Goal: Transaction & Acquisition: Purchase product/service

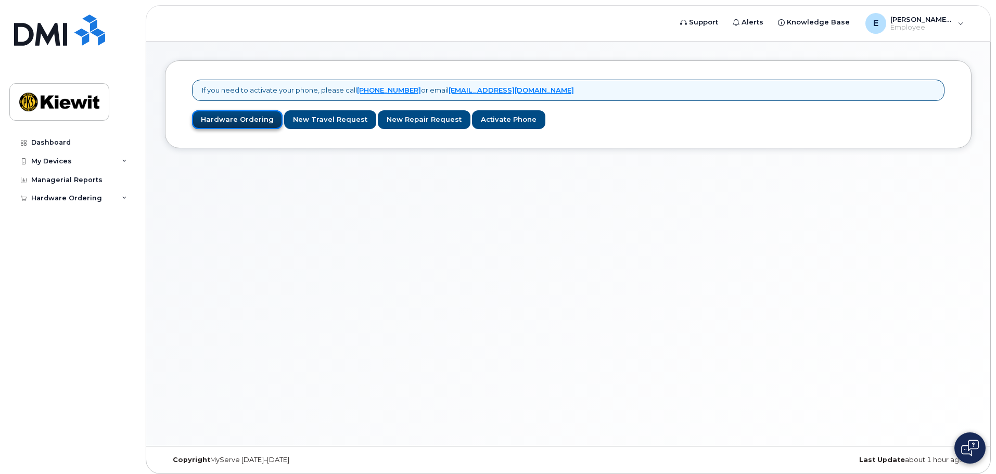
click at [251, 121] on link "Hardware Ordering" at bounding box center [237, 119] width 91 height 19
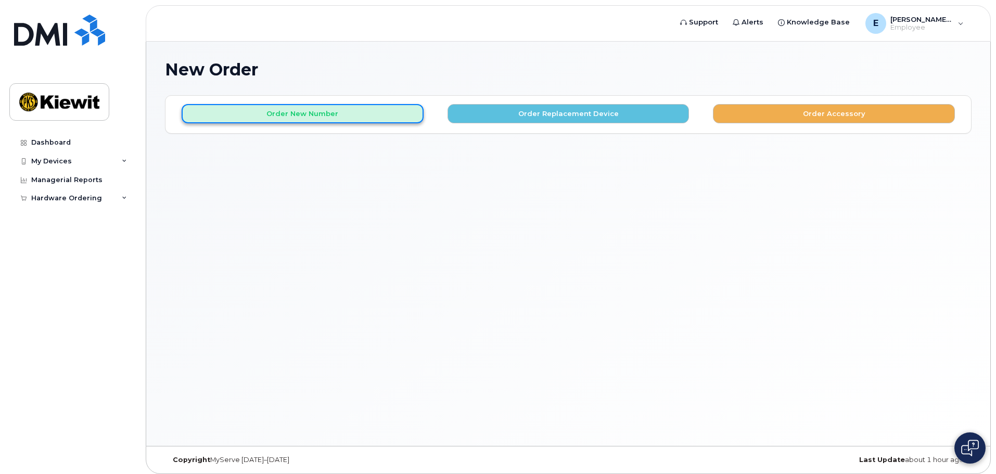
click at [379, 118] on button "Order New Number" at bounding box center [303, 113] width 242 height 19
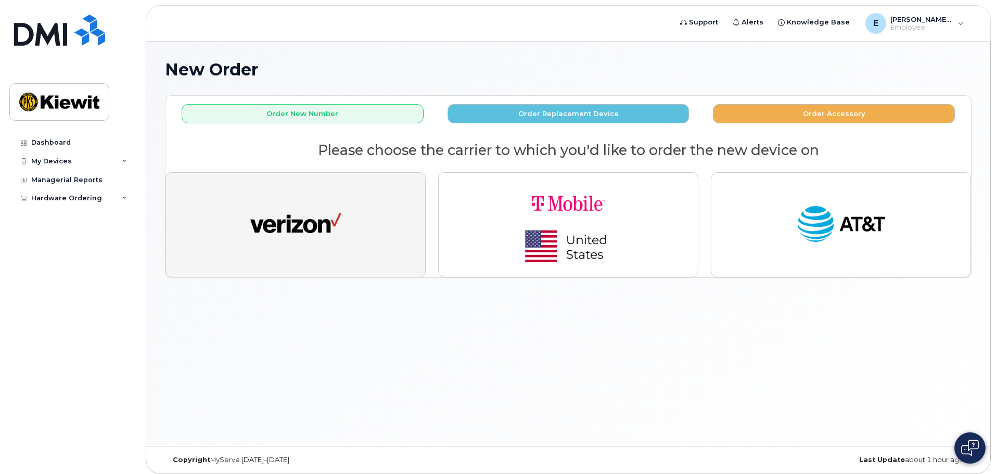
click at [291, 213] on img "button" at bounding box center [295, 224] width 91 height 47
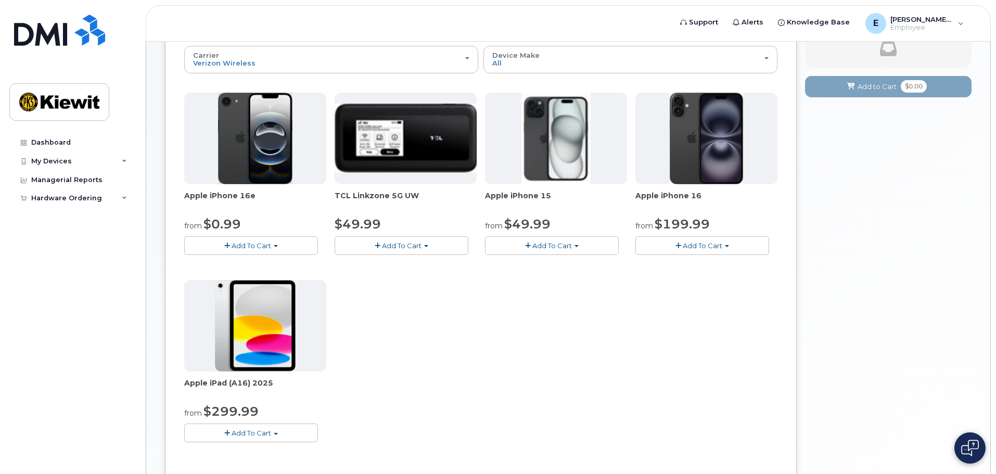
scroll to position [96, 0]
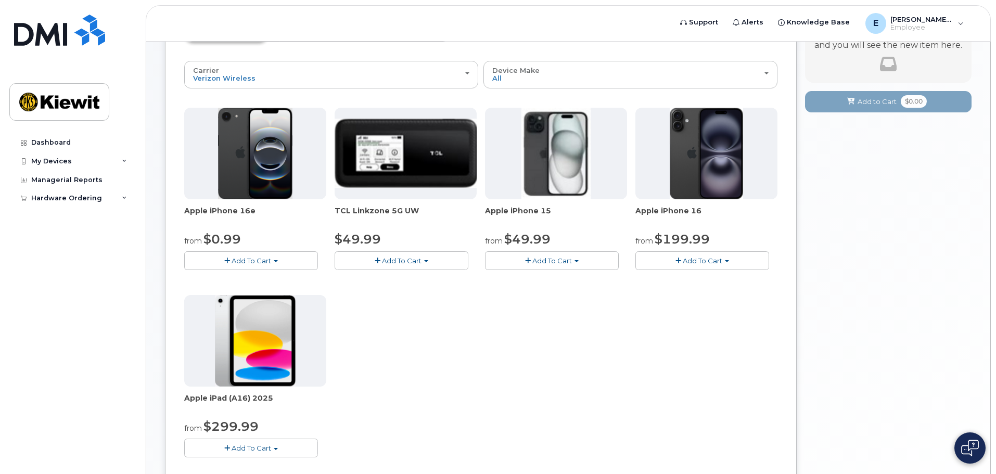
click at [270, 256] on span "Add To Cart" at bounding box center [251, 260] width 40 height 8
click at [249, 281] on link "$0.99 - 2 Year Activation (128GB)" at bounding box center [254, 280] width 134 height 13
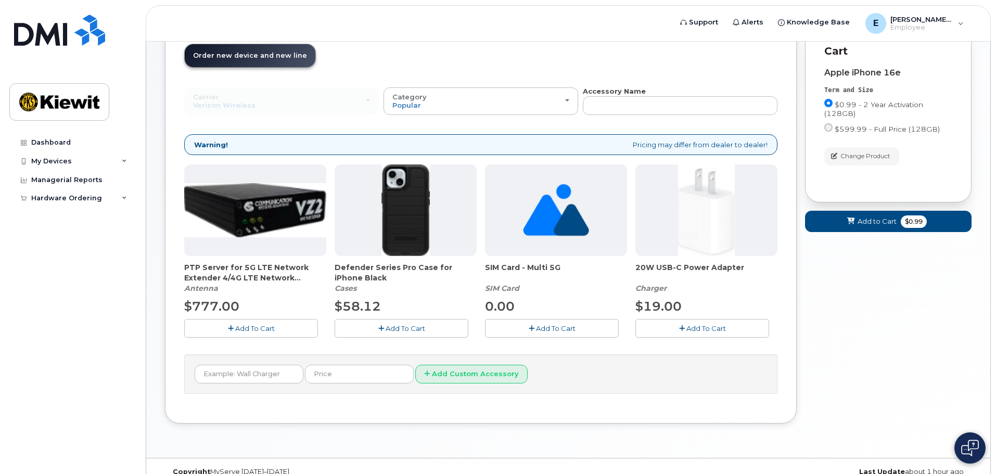
scroll to position [88, 0]
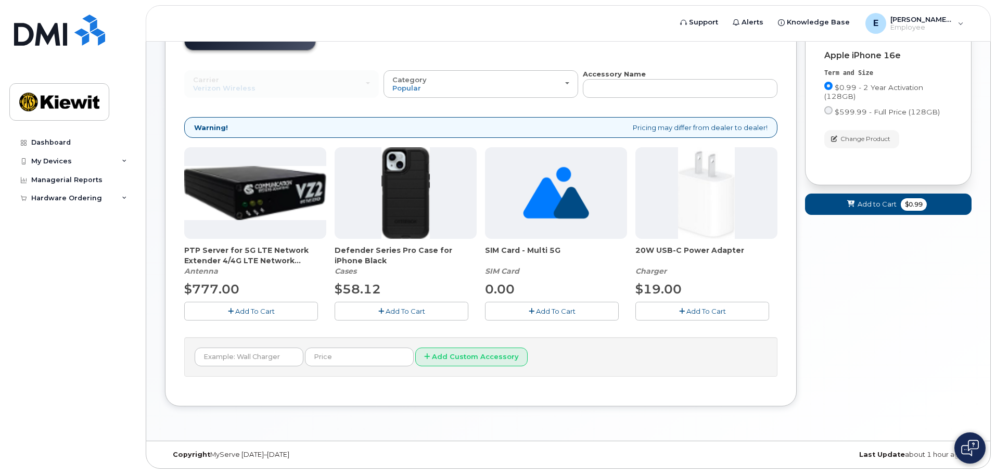
click at [404, 307] on span "Add To Cart" at bounding box center [405, 311] width 40 height 8
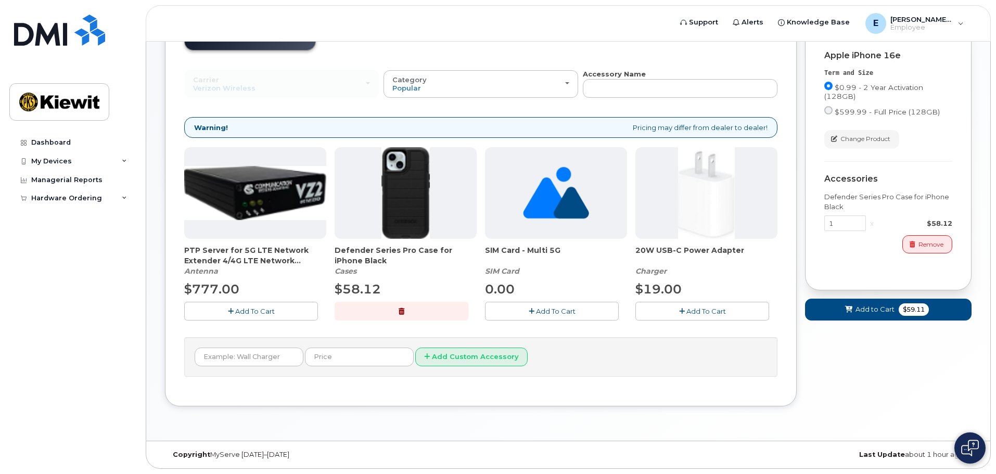
click at [716, 310] on span "Add To Cart" at bounding box center [706, 311] width 40 height 8
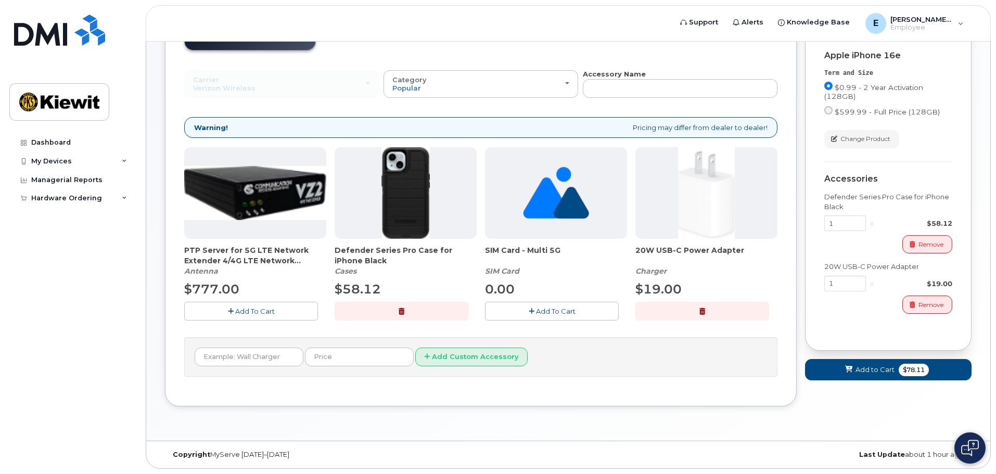
click at [943, 424] on div "New Order × Share This Order If you want to allow others to create or edit orde…" at bounding box center [568, 197] width 844 height 487
click at [904, 381] on div "Cart active suspended Carrier Device Additional cost to upgrading the device Se…" at bounding box center [888, 202] width 166 height 391
click at [858, 371] on span "Add to Cart" at bounding box center [874, 370] width 39 height 10
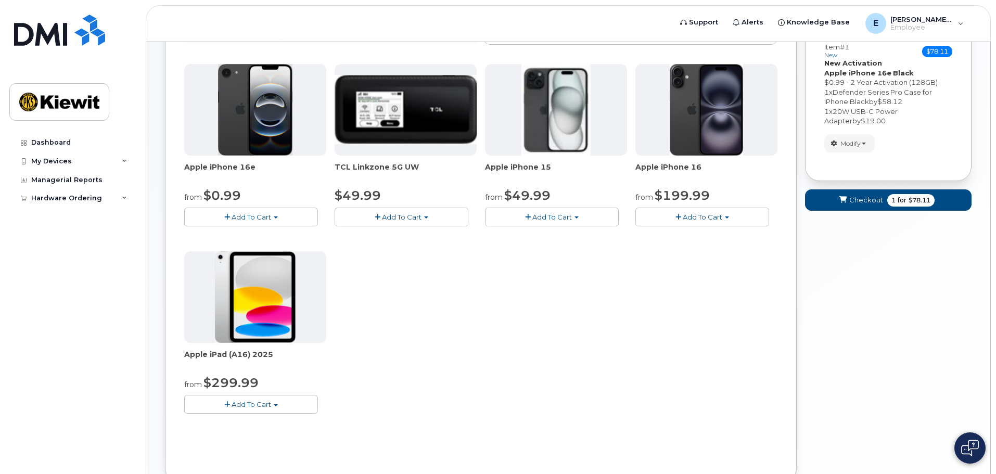
scroll to position [164, 0]
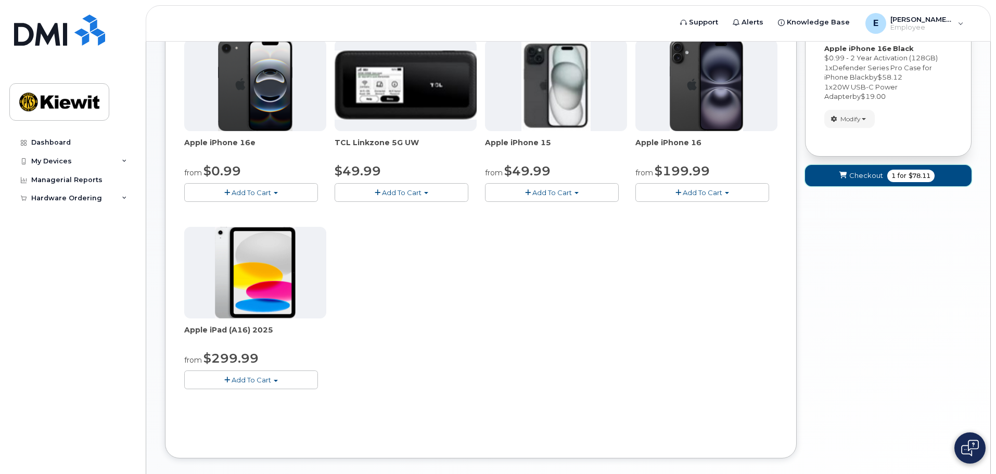
click at [895, 176] on span "for" at bounding box center [901, 175] width 13 height 9
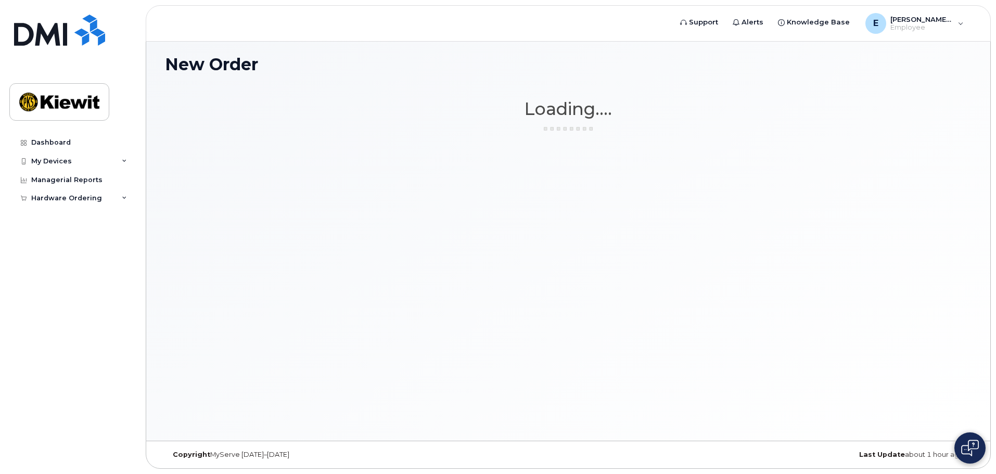
scroll to position [5, 0]
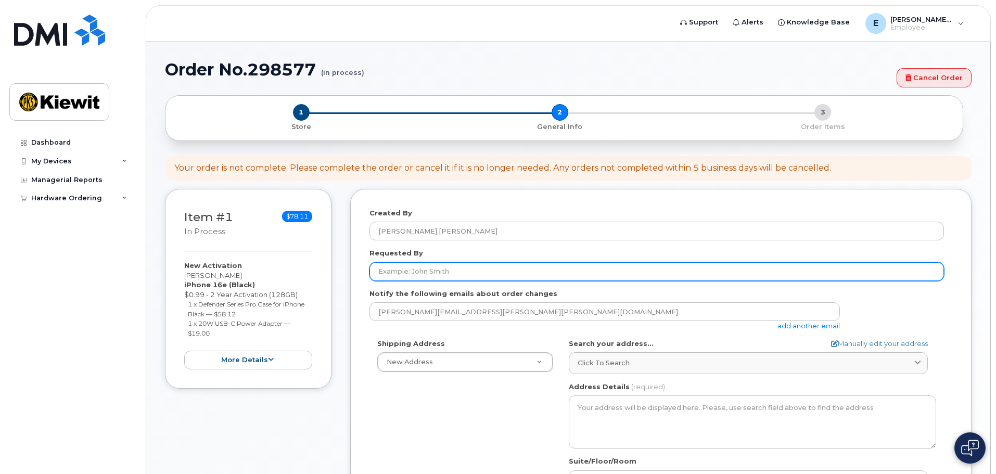
click at [452, 265] on input "Requested By" at bounding box center [656, 271] width 574 height 19
click at [456, 276] on input "Requested By" at bounding box center [656, 271] width 574 height 19
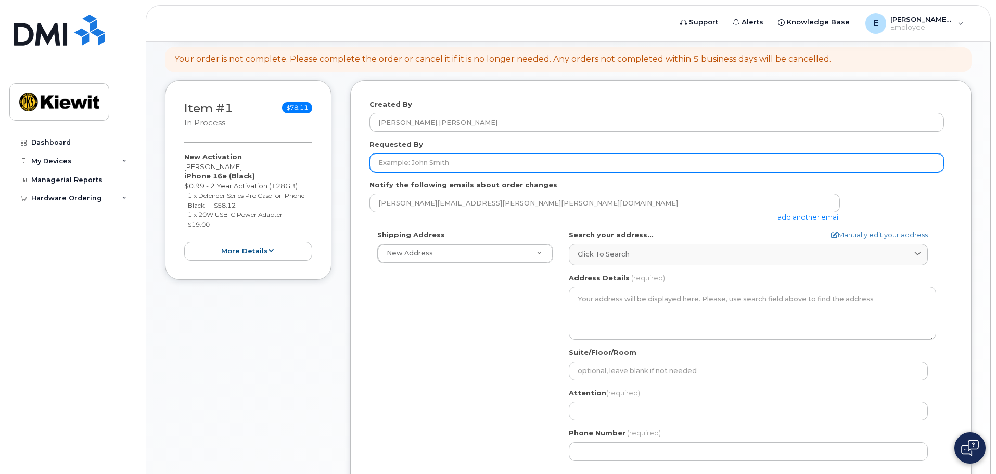
scroll to position [156, 0]
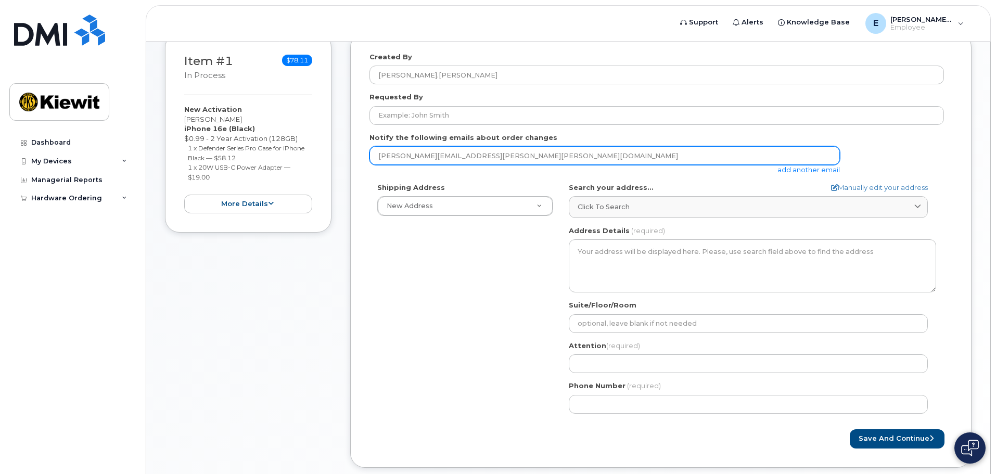
click at [437, 159] on input "eli.irsik@kiewit.com" at bounding box center [604, 155] width 470 height 19
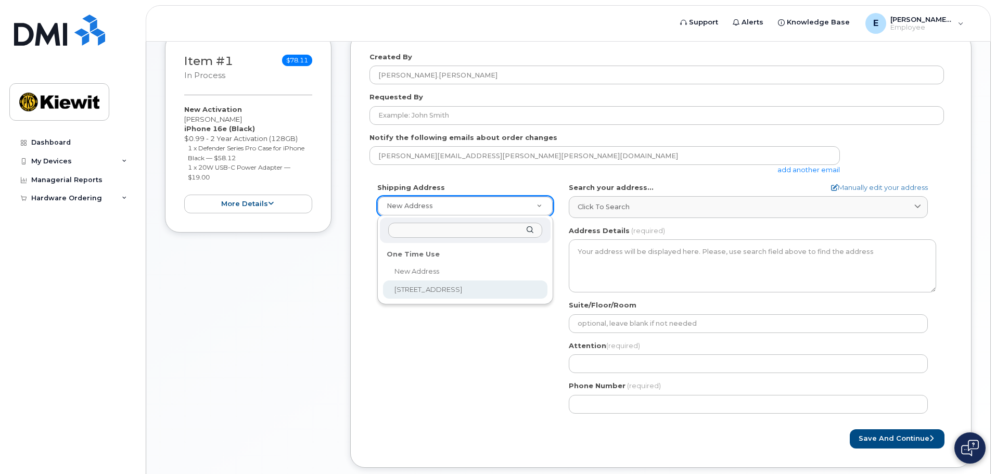
select select "525 Park Ave Ste 2A"
type textarea "525 Park Ave Ste 2A IDAHO FALLS ID 83402-3564 UNITED STATES"
type input "2A"
type input "Michael Fisher"
type input "9134610121"
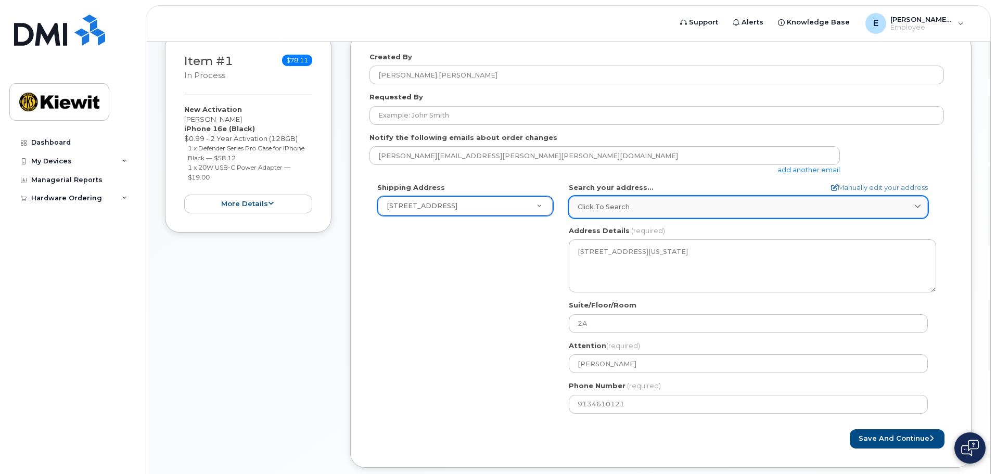
click at [650, 214] on link "Click to search" at bounding box center [748, 206] width 359 height 21
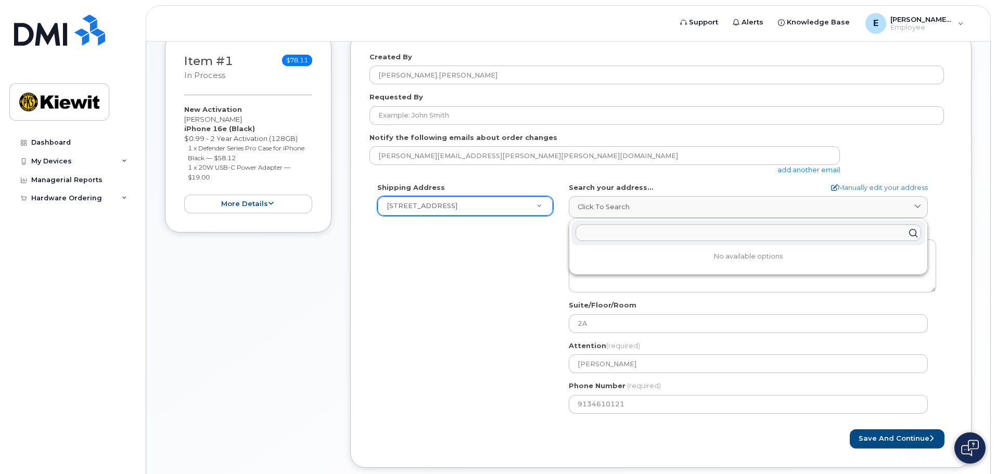
click at [459, 278] on div "Shipping Address 525 Park Ave Ste 2A New Address 525 Park Ave Ste 2A ID Idaho F…" at bounding box center [656, 302] width 574 height 239
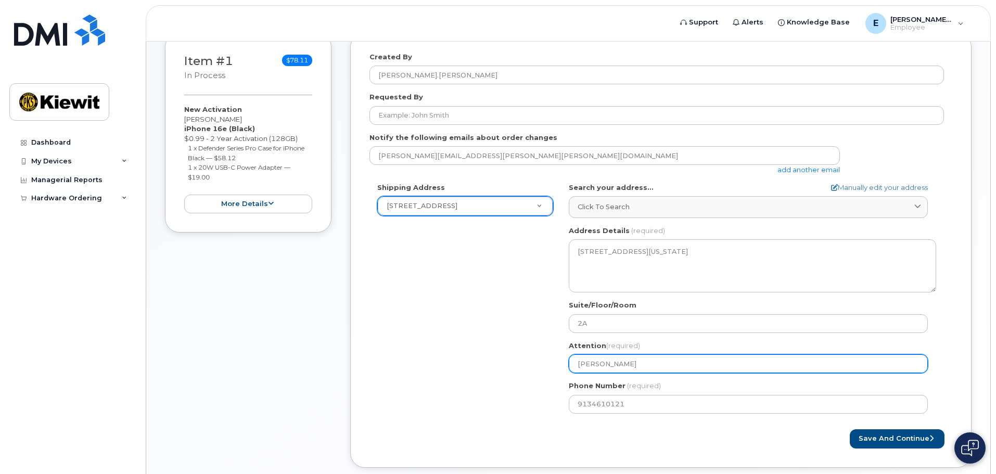
drag, startPoint x: 642, startPoint y: 363, endPoint x: 546, endPoint y: 362, distance: 95.7
click at [549, 363] on div "Shipping Address 525 Park Ave Ste 2A New Address 525 Park Ave Ste 2A ID Idaho F…" at bounding box center [656, 302] width 574 height 239
select select
type input "C"
select select
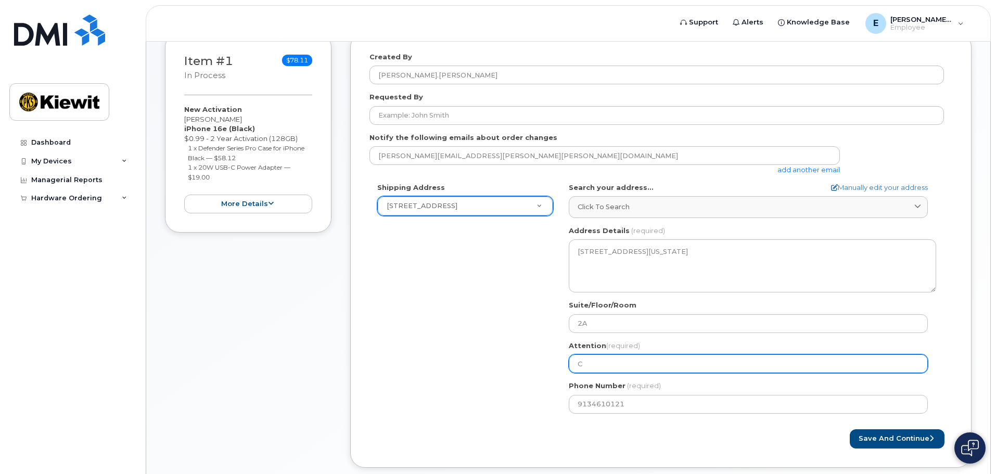
type input "Ca"
select select
type input "Car"
select select
type input "Cars"
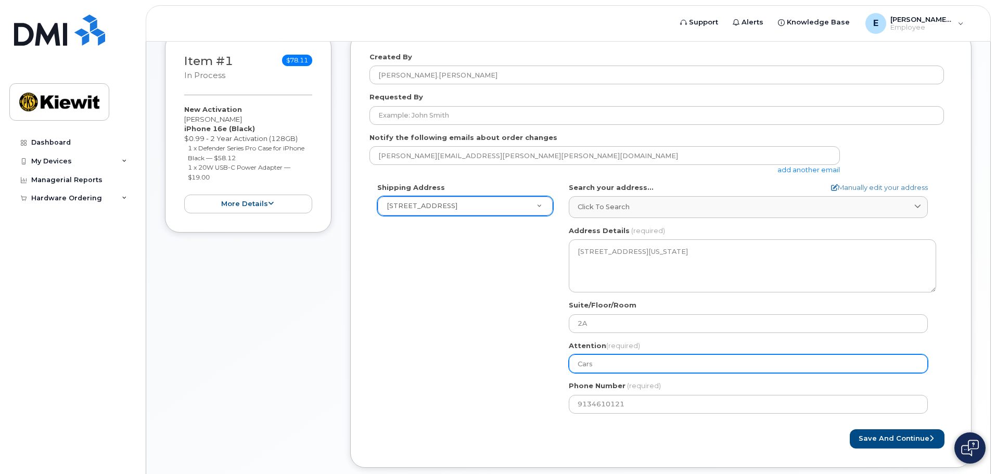
select select
type input "Carso"
select select
type input "Carson"
select select
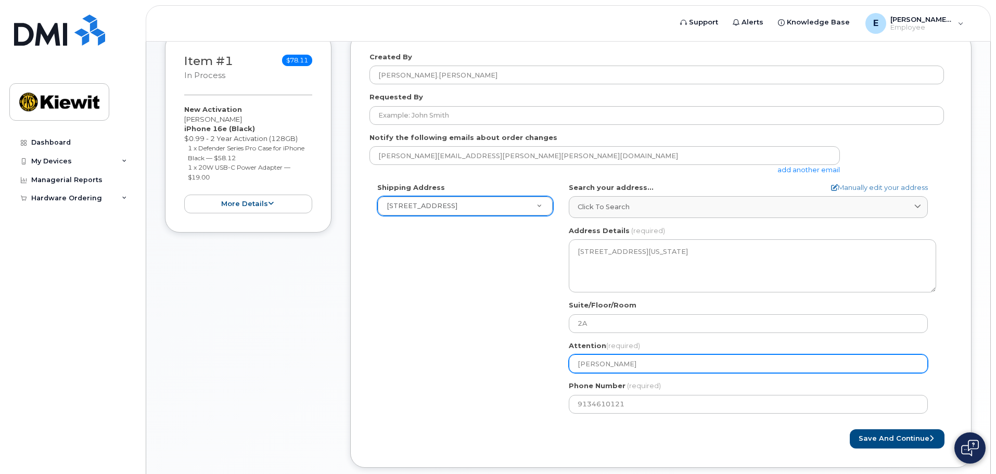
type input "Carson e"
select select
type input "Carson en"
select select
type input "Carson enf"
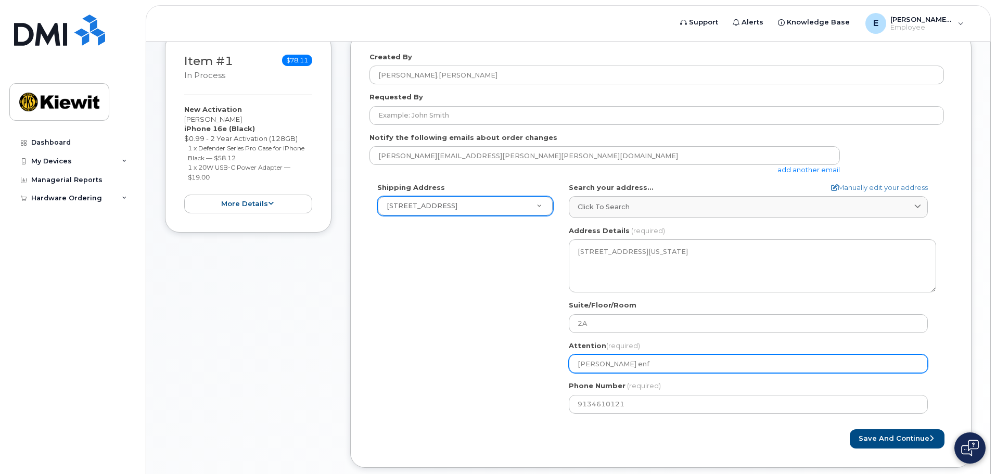
select select
type input "Carson enfi"
select select
type input "Carson enf"
select select
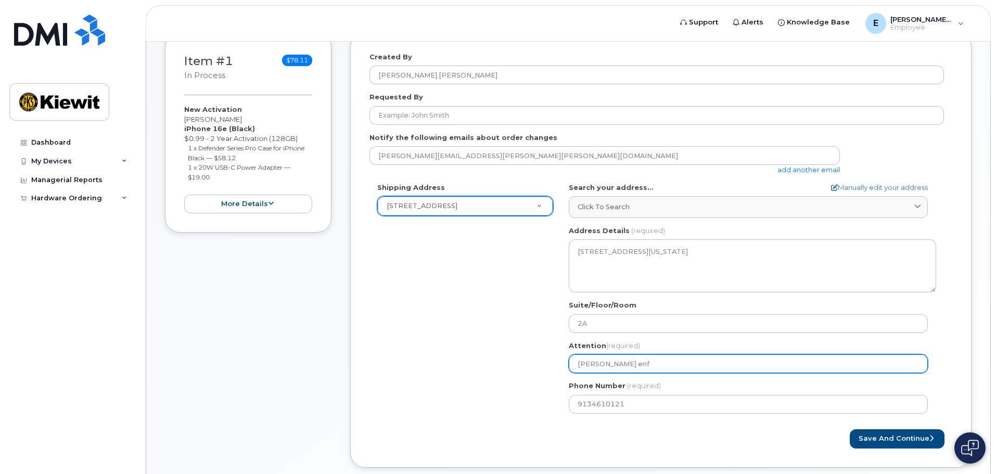
type input "Carson en"
select select
type input "Carson e"
select select
type input "Carson"
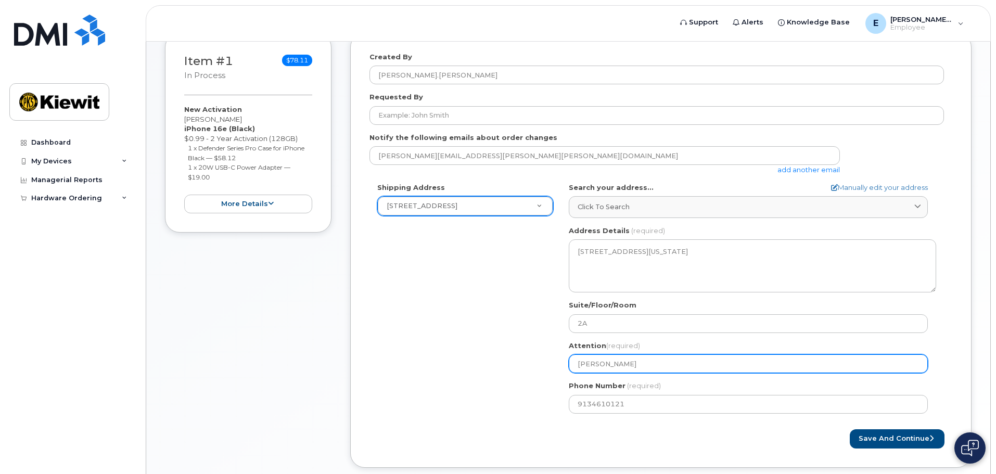
select select
type input "Carson E"
select select
type input "Carson En"
select select
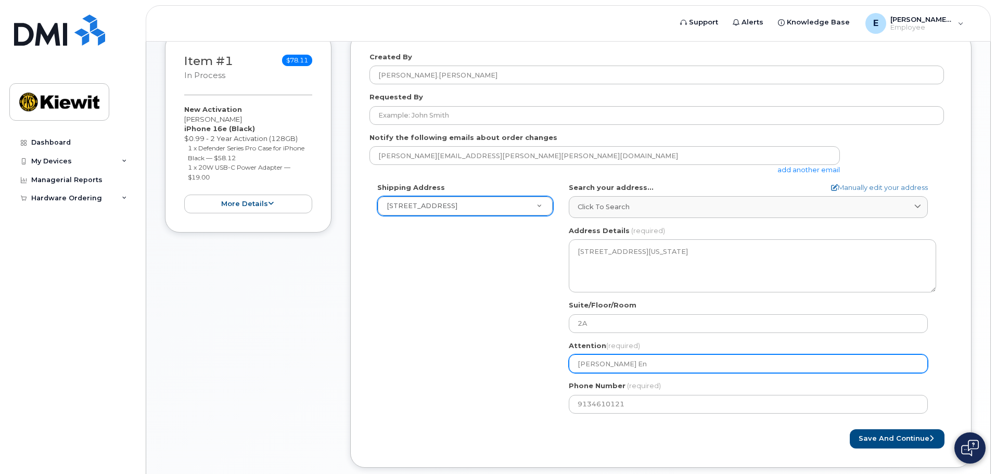
type input "Carson Enf"
select select
type input "Carson Enfi"
select select
type input "Carson Enfie"
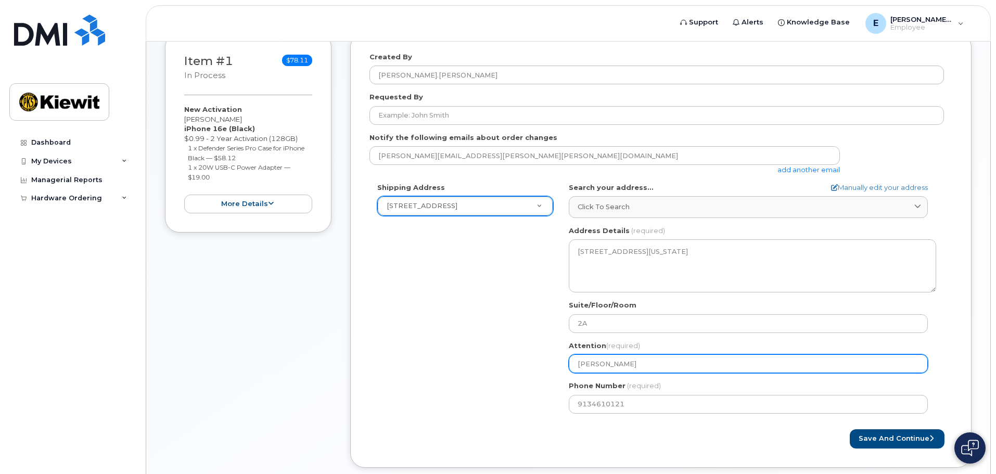
select select
type input "Carson Enfiel"
select select
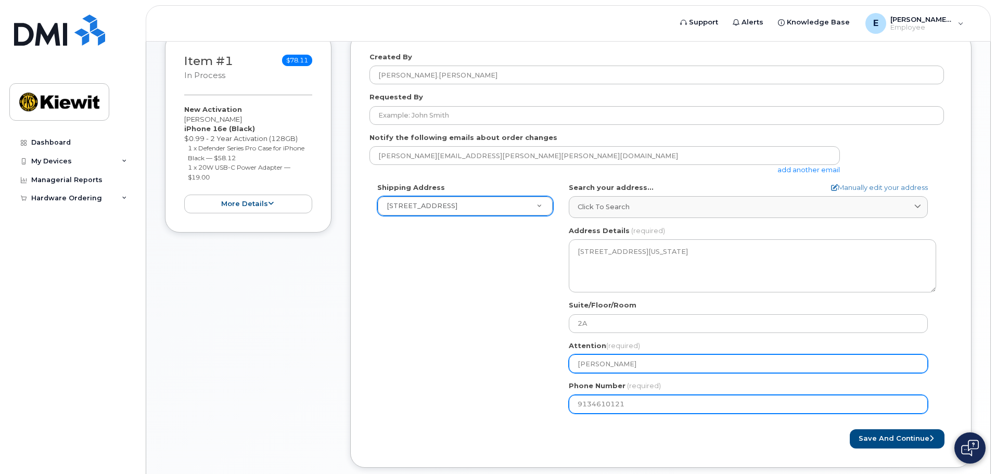
type input "Carson Enfield"
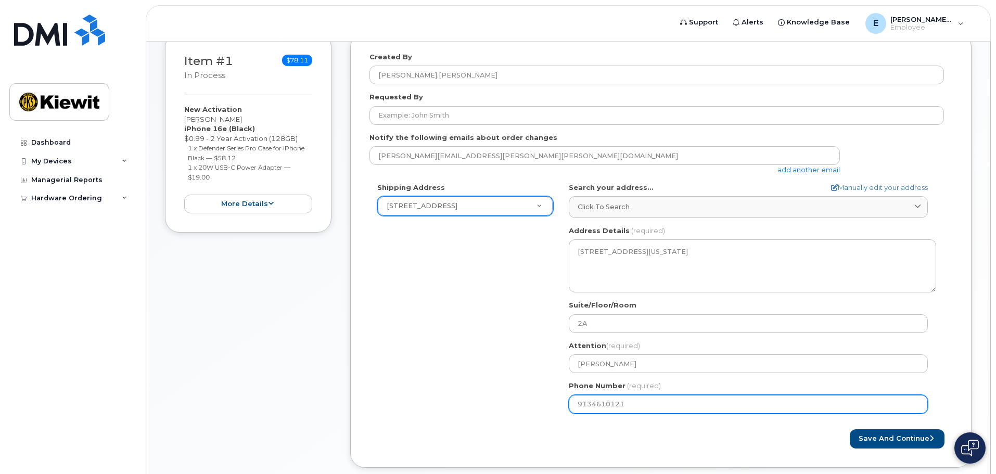
drag, startPoint x: 655, startPoint y: 407, endPoint x: 546, endPoint y: 402, distance: 108.8
click at [546, 402] on div "Shipping Address 525 Park Ave Ste 2A New Address 525 Park Ave Ste 2A ID Idaho F…" at bounding box center [656, 302] width 574 height 239
select select
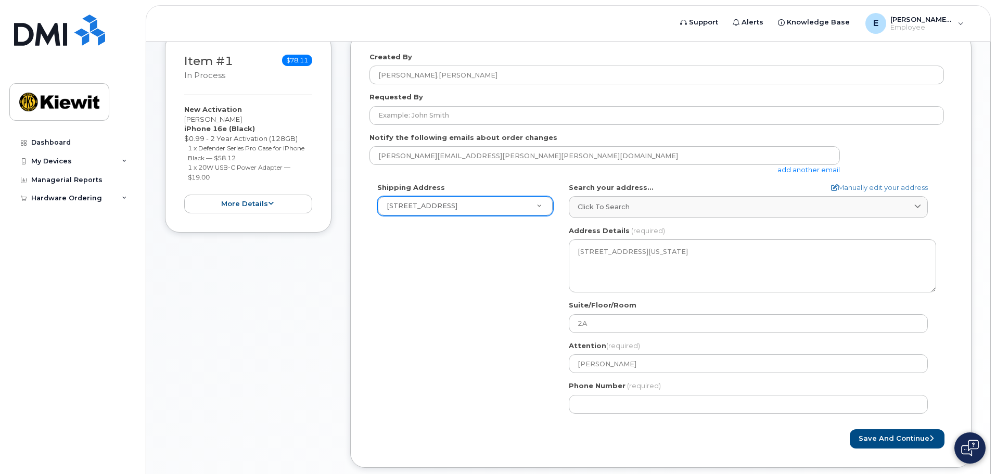
click at [517, 351] on div "Shipping Address 525 Park Ave Ste 2A New Address 525 Park Ave Ste 2A ID Idaho F…" at bounding box center [656, 302] width 574 height 239
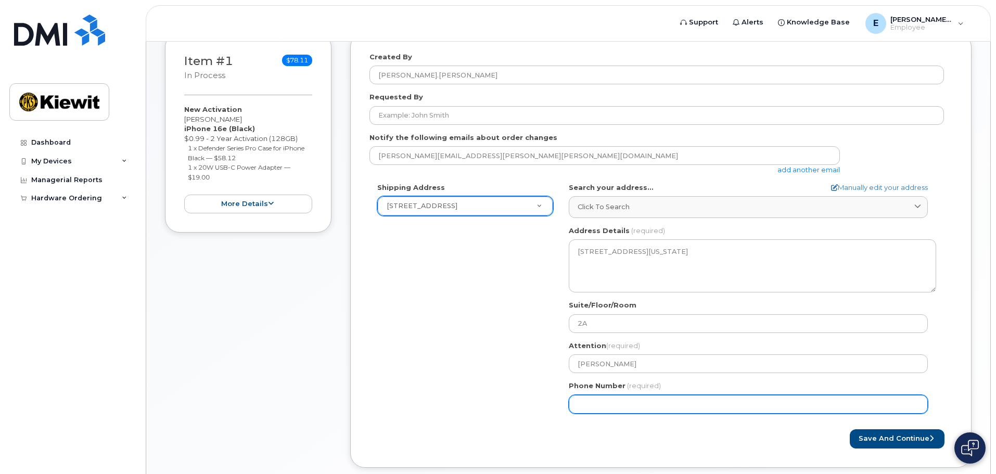
click at [629, 403] on input "Phone Number" at bounding box center [748, 404] width 359 height 19
type input "9134610121"
select select
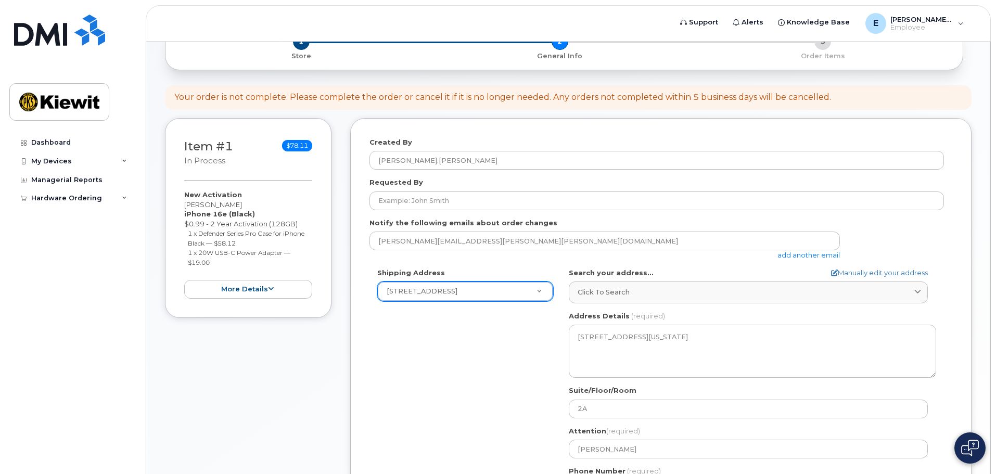
scroll to position [52, 0]
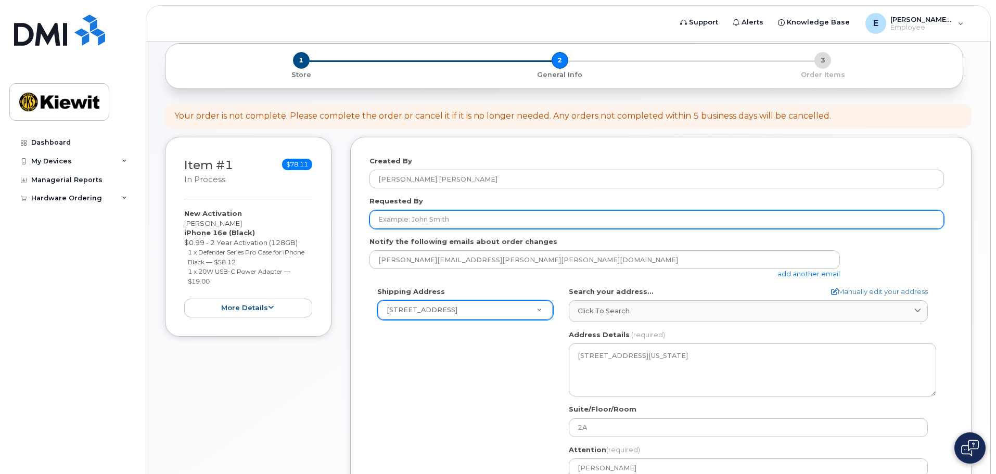
click at [455, 218] on input "Requested By" at bounding box center [656, 219] width 574 height 19
type input "Carson Enfield"
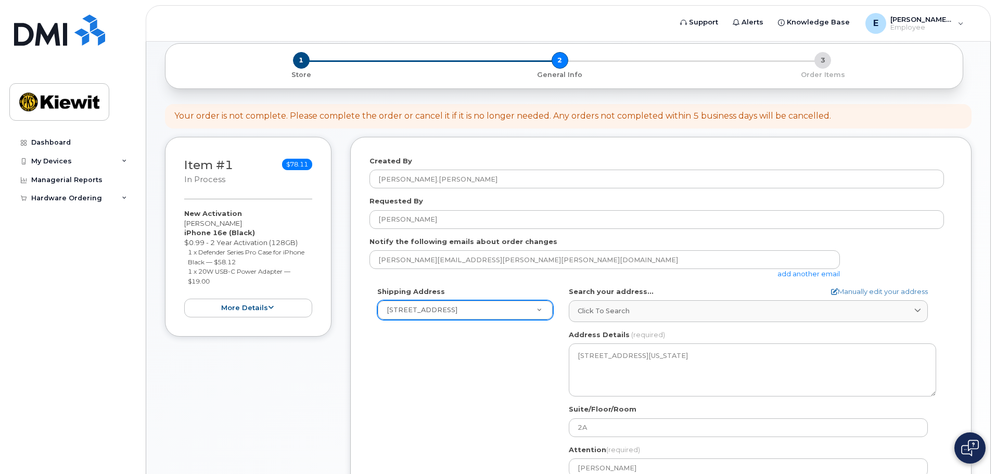
click at [450, 349] on div "Shipping Address 525 Park Ave Ste 2A New Address 525 Park Ave Ste 2A ID Idaho F…" at bounding box center [656, 406] width 574 height 239
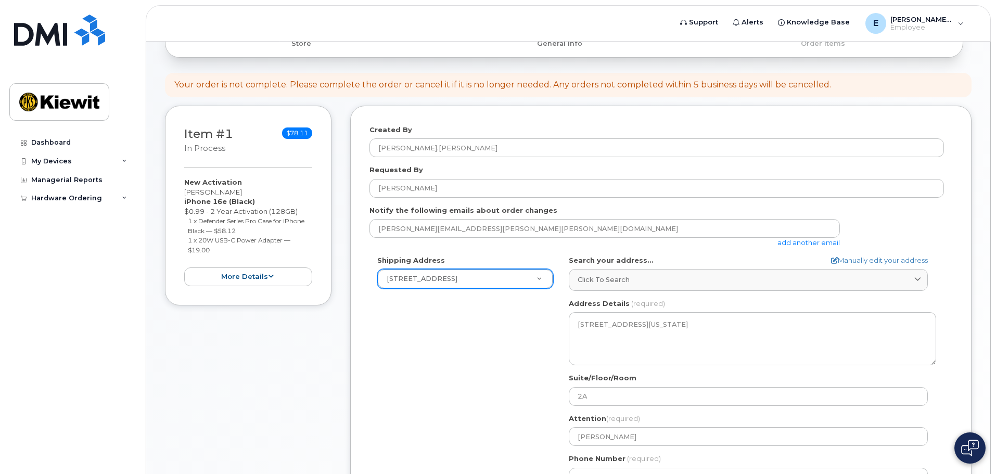
scroll to position [85, 0]
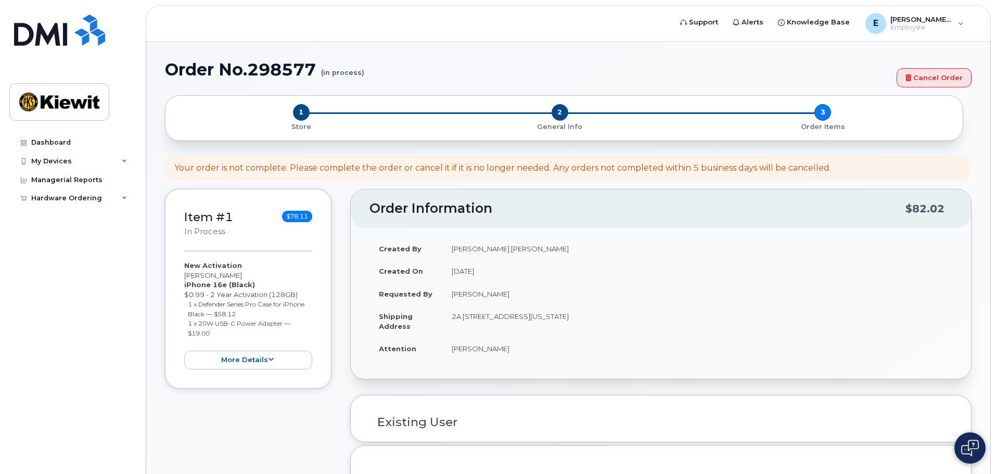
select select
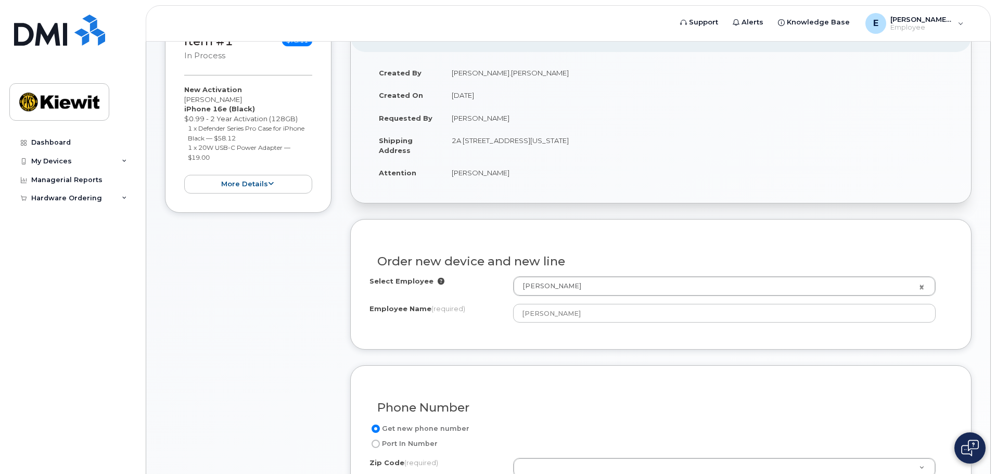
scroll to position [216, 0]
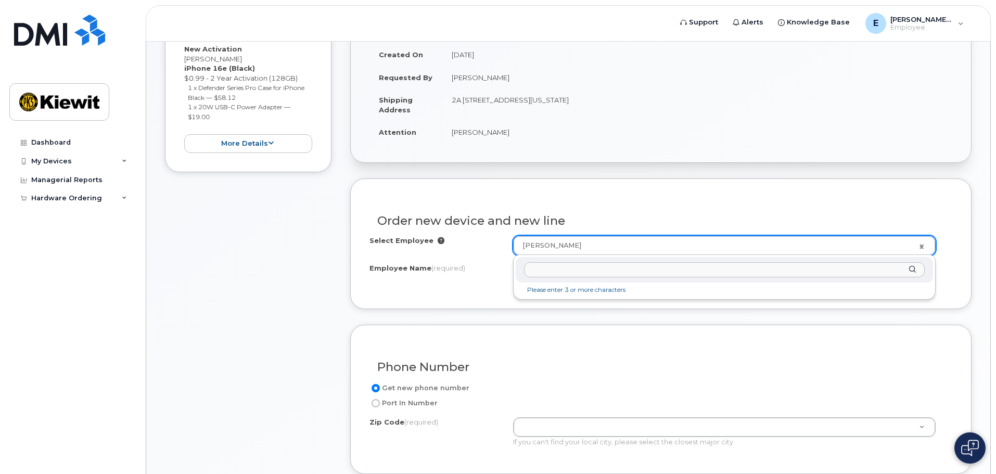
type input "c"
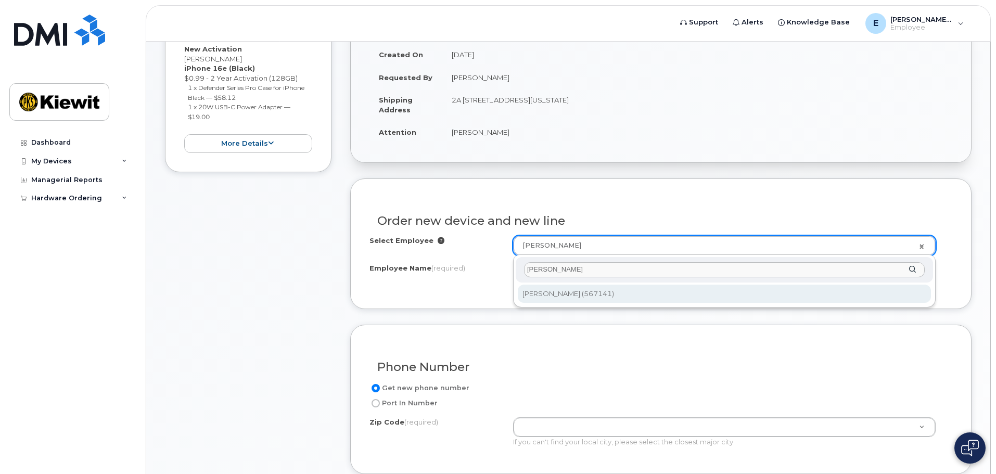
type input "Carson Enfield"
type input "2416487"
type input "[PERSON_NAME]"
type input "104504.1270"
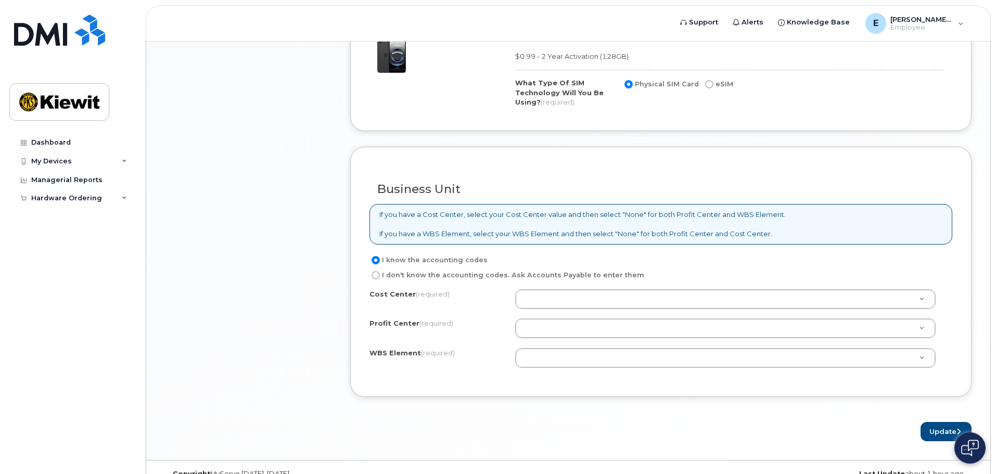
scroll to position [750, 0]
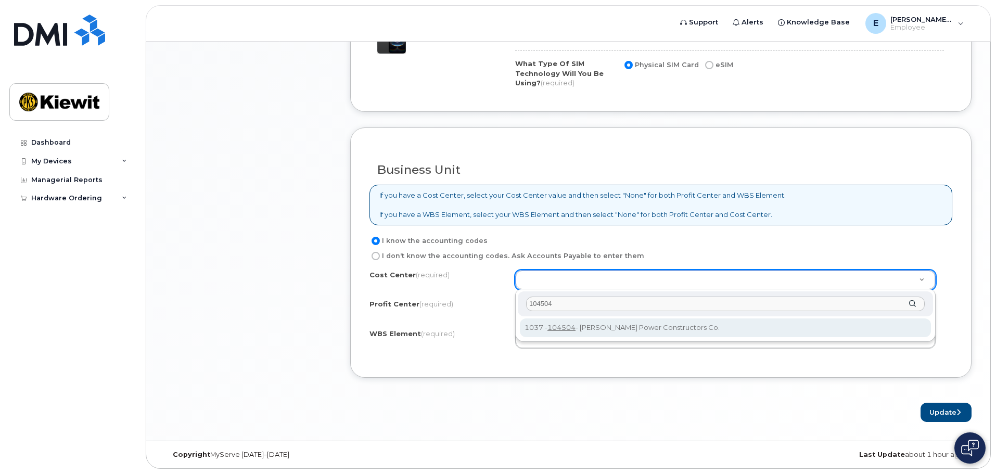
type input "104504"
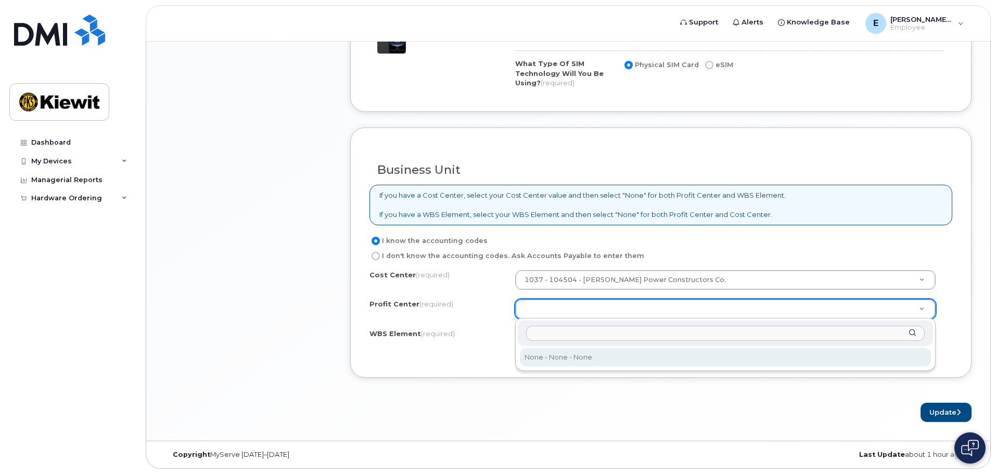
select select "None"
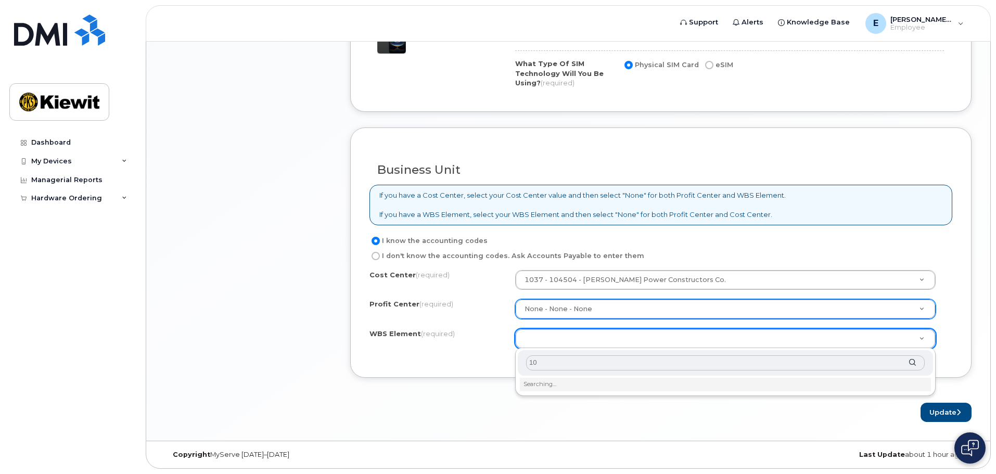
type input "1"
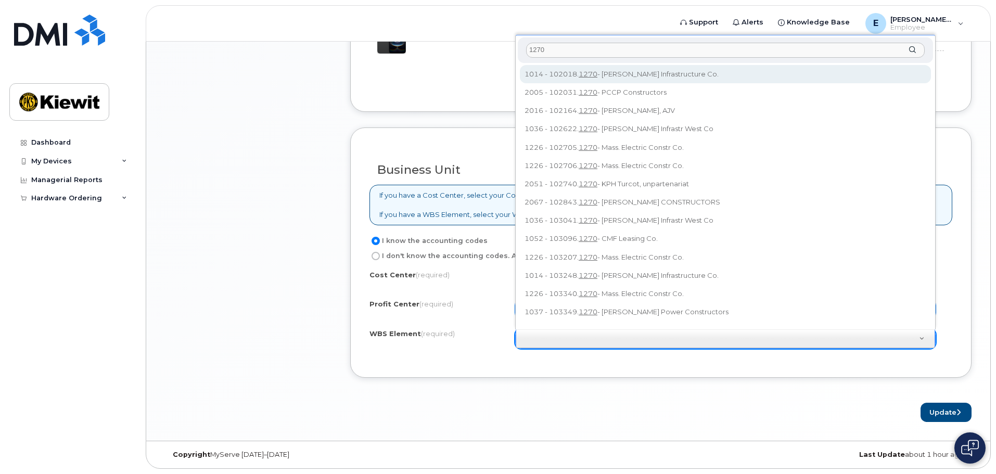
drag, startPoint x: 579, startPoint y: 52, endPoint x: 516, endPoint y: 49, distance: 63.0
click at [516, 49] on div "1270 1014 - 102018. 1270 - Kiewit Infrastructure Co. 2005 - 102031. 1270 - PCCP…" at bounding box center [725, 182] width 420 height 294
type input "104504.1270"
click at [912, 49] on div "104504.1270" at bounding box center [725, 49] width 415 height 25
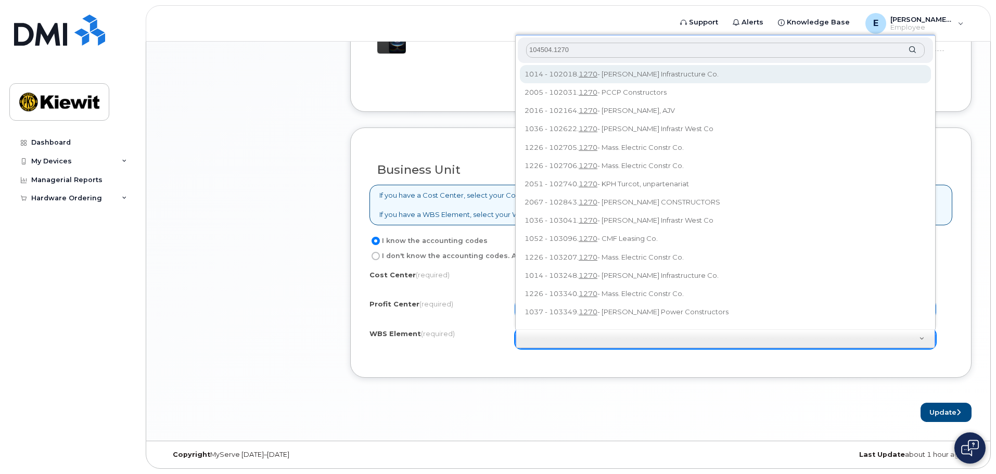
click at [912, 49] on div "104504.1270" at bounding box center [725, 49] width 415 height 25
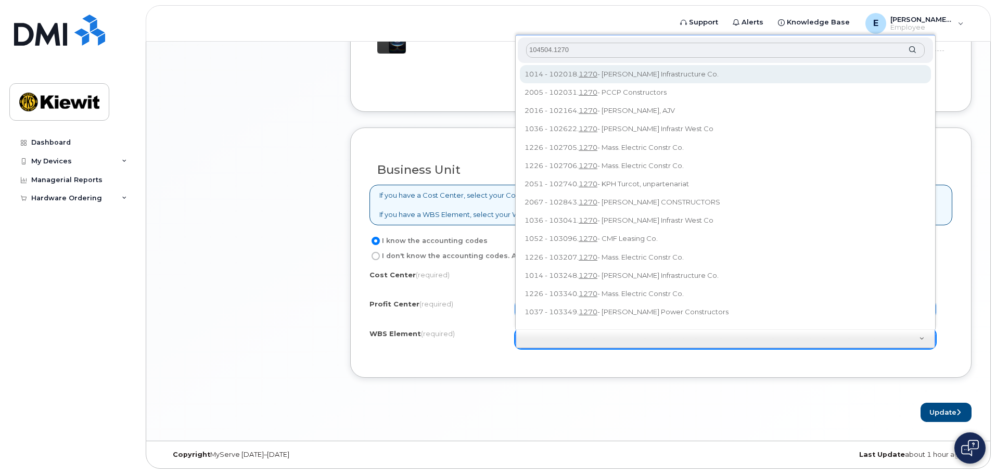
click at [912, 49] on div "104504.1270" at bounding box center [725, 49] width 415 height 25
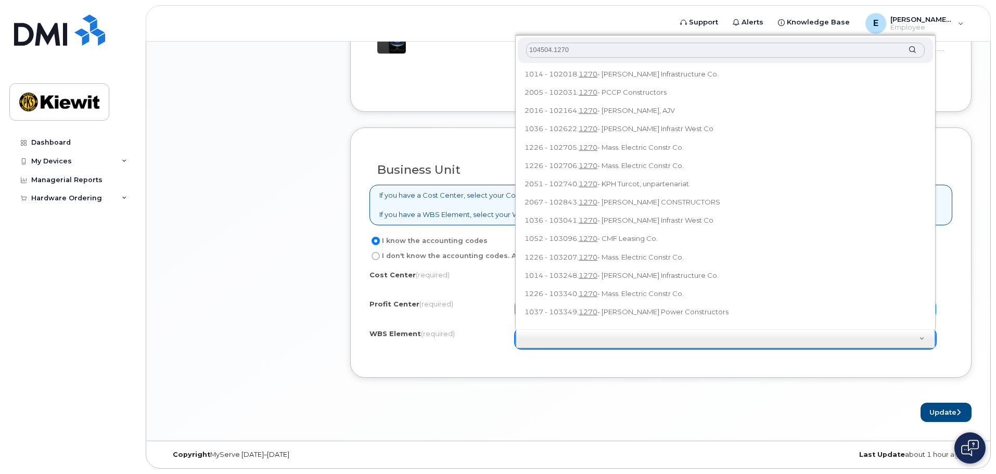
drag, startPoint x: 927, startPoint y: 98, endPoint x: 929, endPoint y: 133, distance: 34.4
click at [929, 133] on ul "1014 - 102018. 1270 - Kiewit Infrastructure Co. 2005 - 102031. 1270 - PCCP Cons…" at bounding box center [724, 195] width 413 height 260
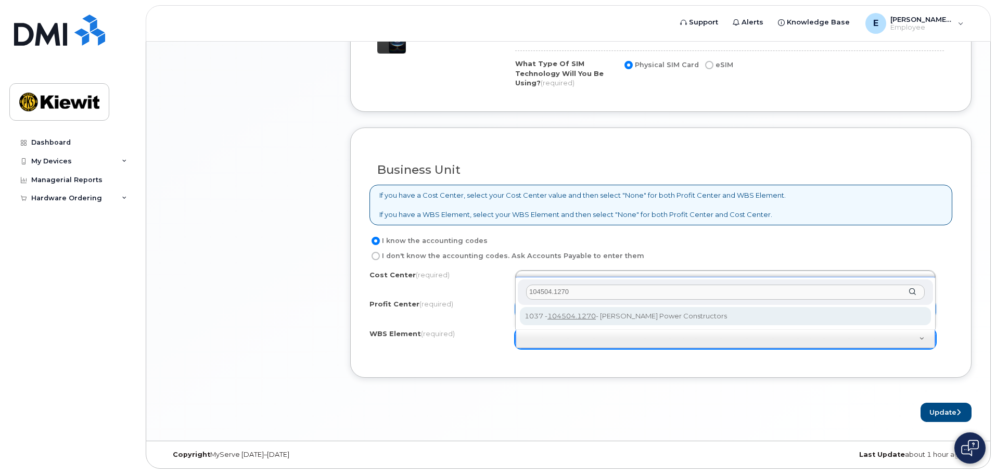
scroll to position [0, 0]
drag, startPoint x: 927, startPoint y: 115, endPoint x: 944, endPoint y: 222, distance: 107.9
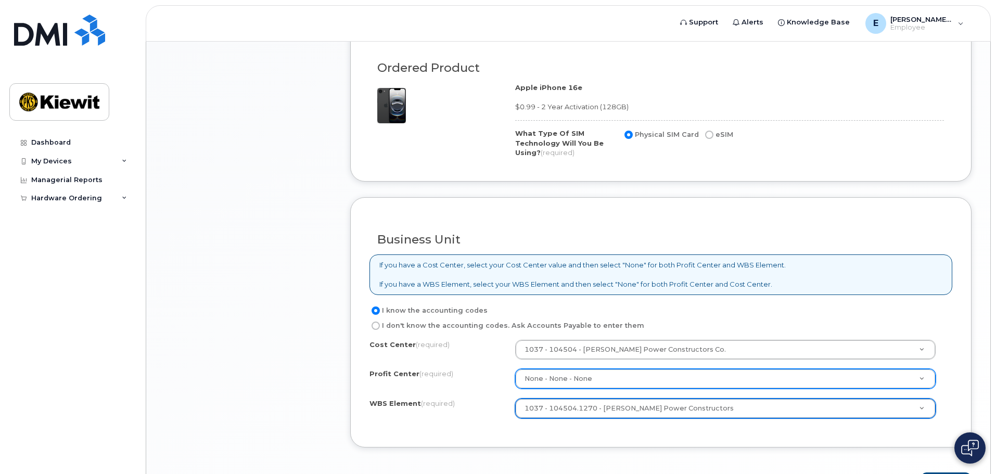
scroll to position [750, 0]
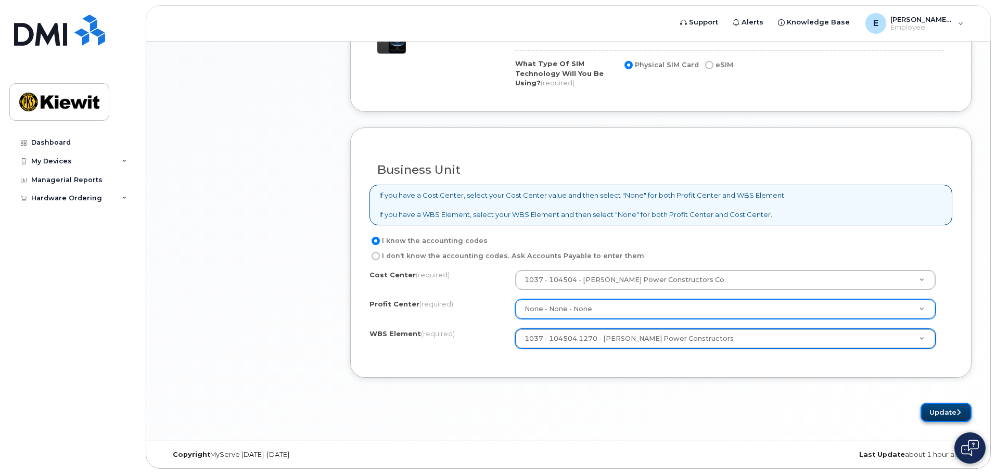
click at [941, 421] on button "Update" at bounding box center [945, 412] width 51 height 19
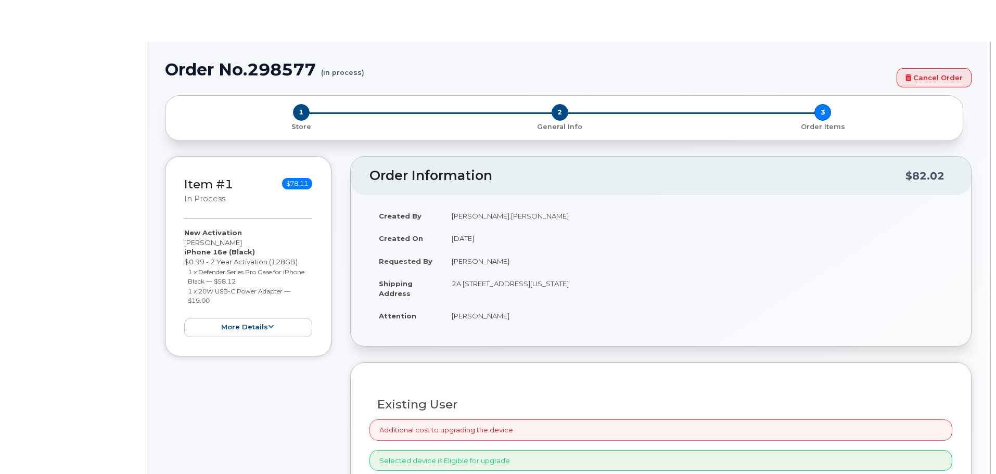
radio input "true"
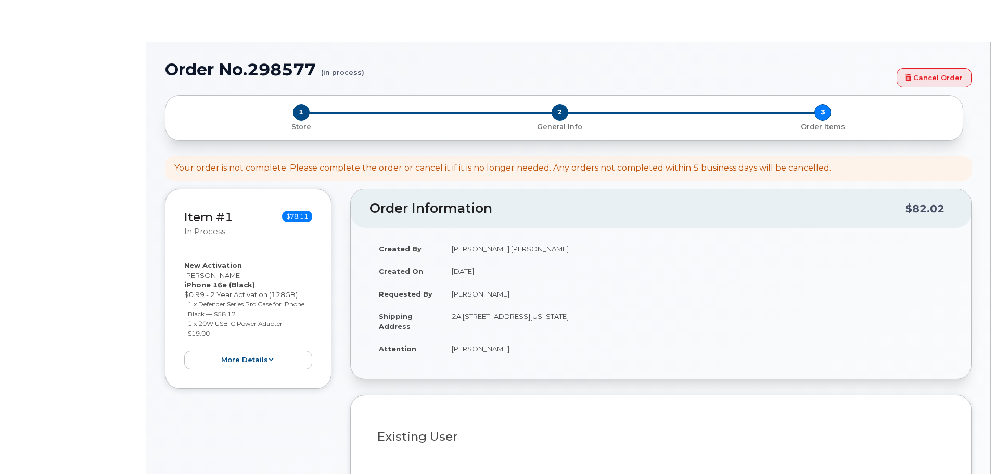
type input "2164420"
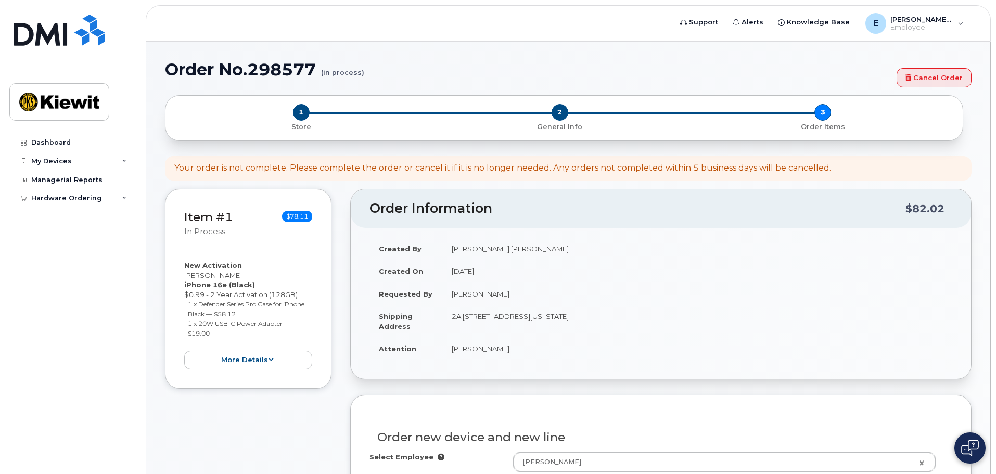
drag, startPoint x: 995, startPoint y: 119, endPoint x: 998, endPoint y: 136, distance: 17.4
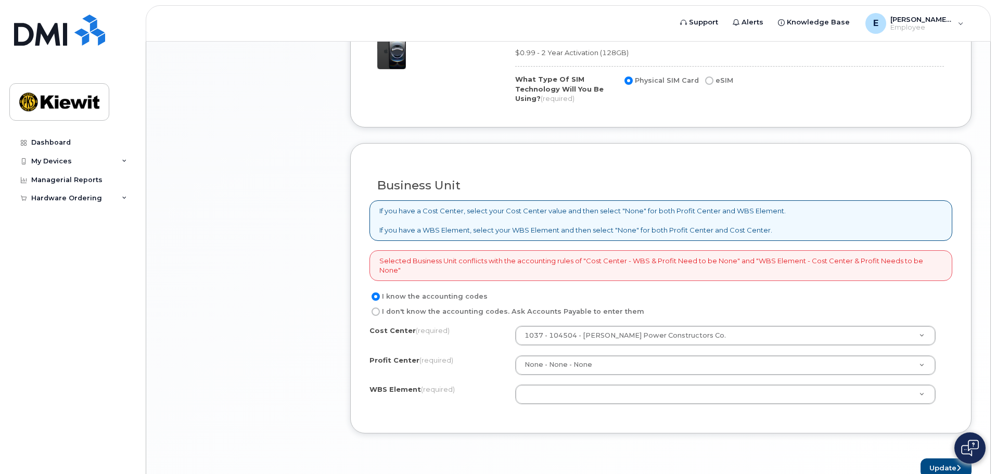
scroll to position [790, 0]
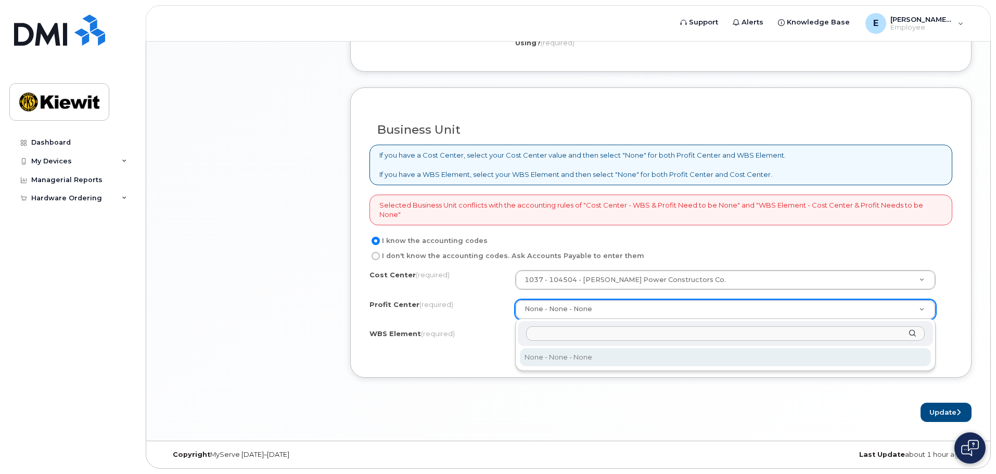
click at [580, 331] on input "text" at bounding box center [725, 333] width 398 height 15
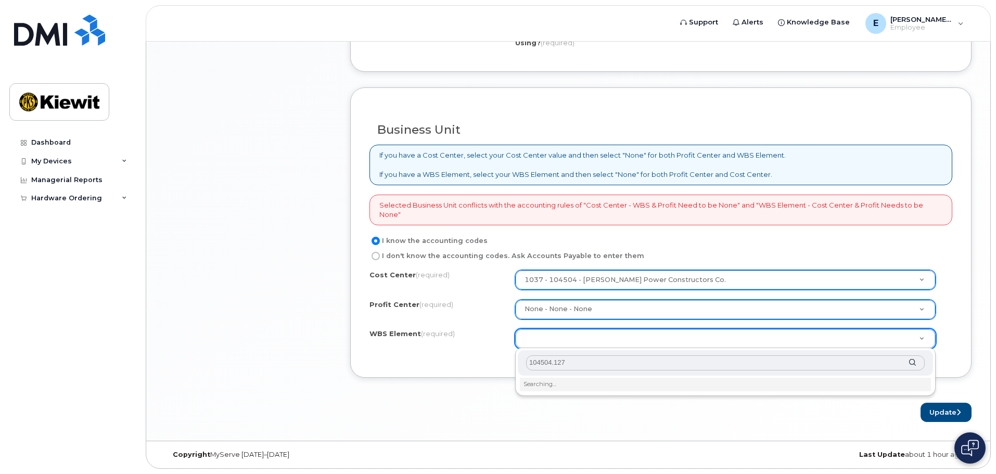
type input "104504.1270"
type input "m"
type input "none"
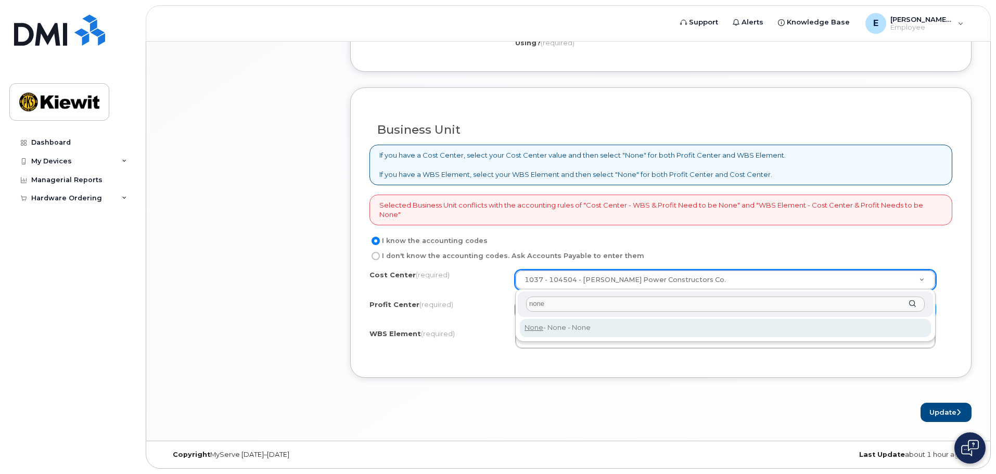
type input "none"
type input "None"
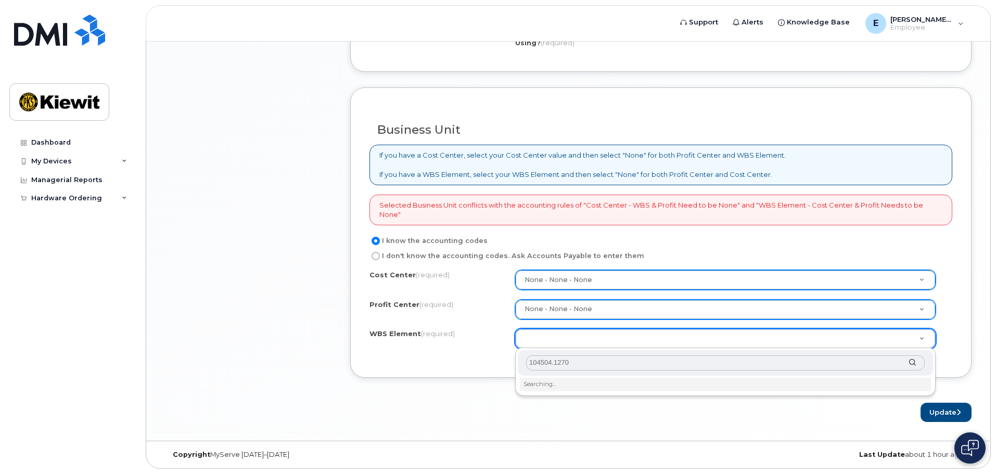
type input "104504.1270"
click at [910, 359] on div "104504.1270" at bounding box center [725, 362] width 415 height 25
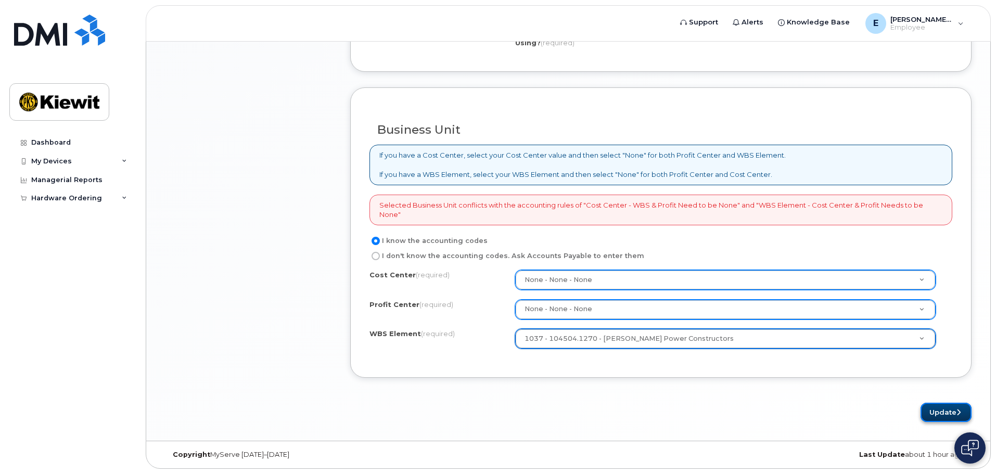
click at [945, 409] on button "Update" at bounding box center [945, 412] width 51 height 19
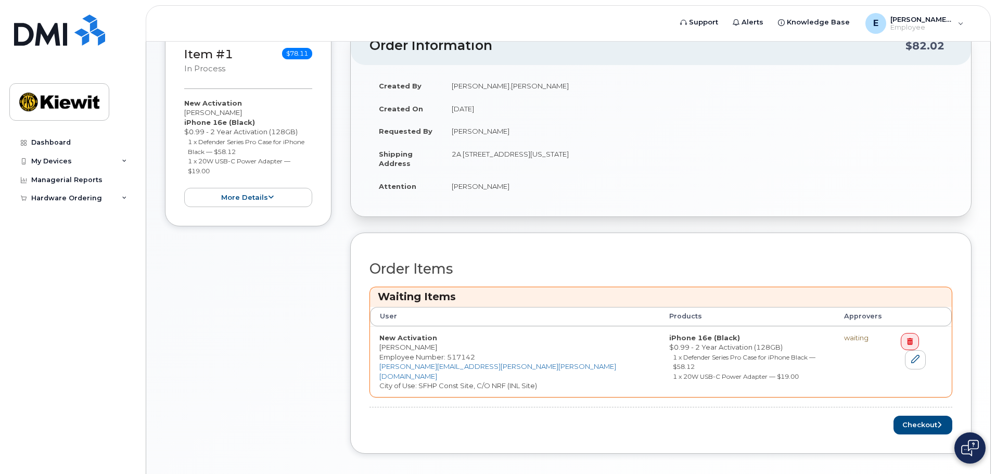
scroll to position [245, 0]
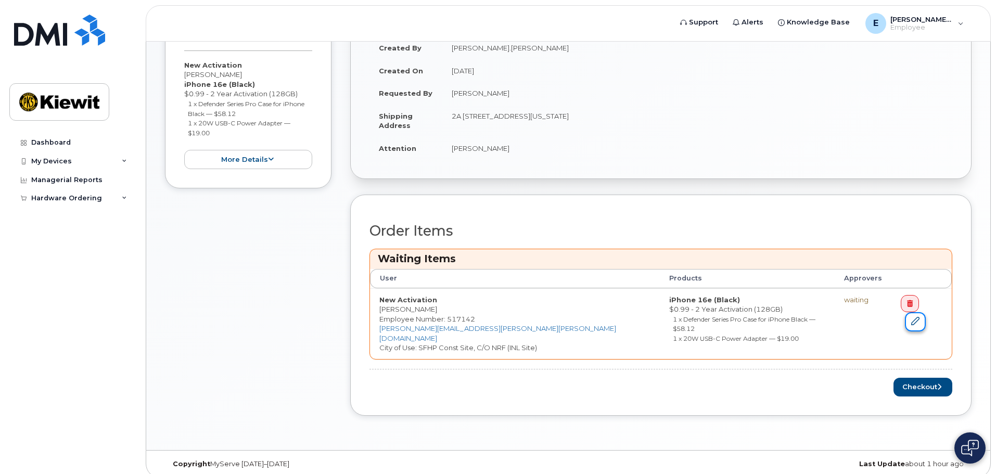
click at [919, 317] on icon at bounding box center [915, 321] width 8 height 8
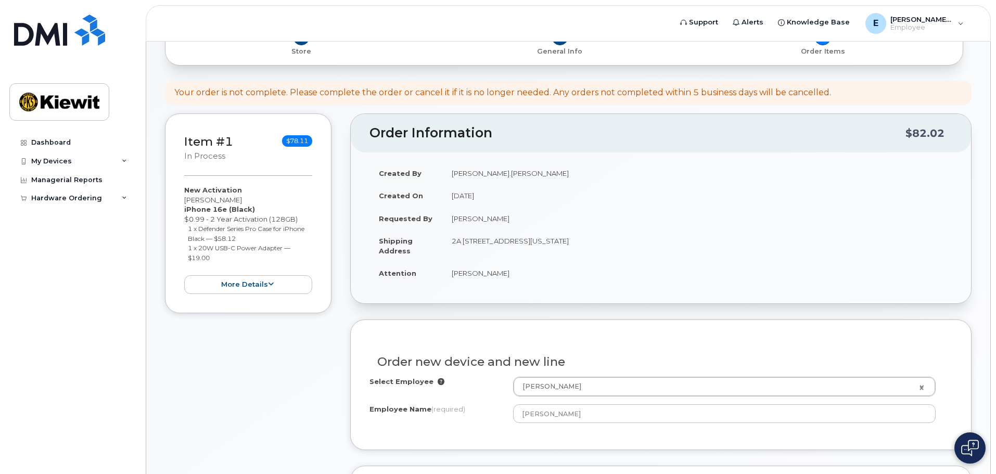
scroll to position [61, 0]
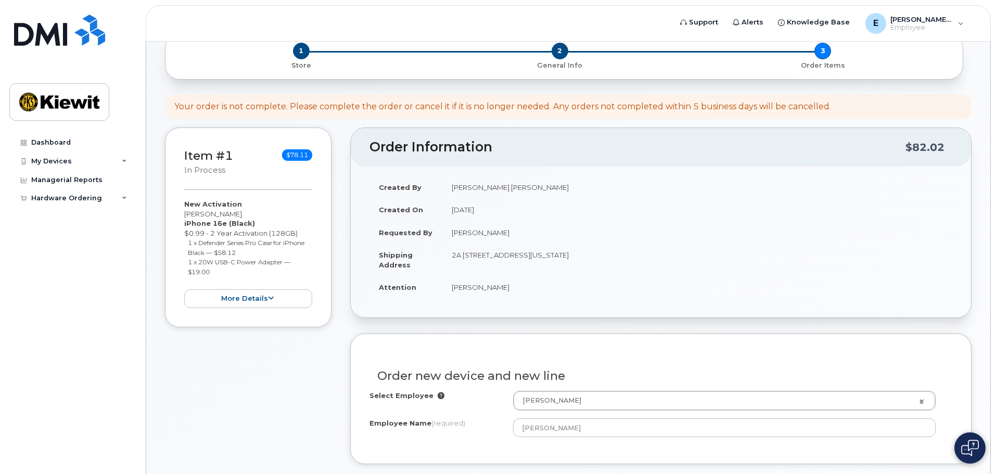
click at [640, 200] on td "August 19, 2025" at bounding box center [697, 209] width 510 height 23
click at [582, 187] on td "Eli.Irsik" at bounding box center [697, 187] width 510 height 23
click at [505, 161] on header "Order Information $82.02" at bounding box center [661, 147] width 620 height 38
click at [288, 297] on button "more details" at bounding box center [248, 298] width 128 height 19
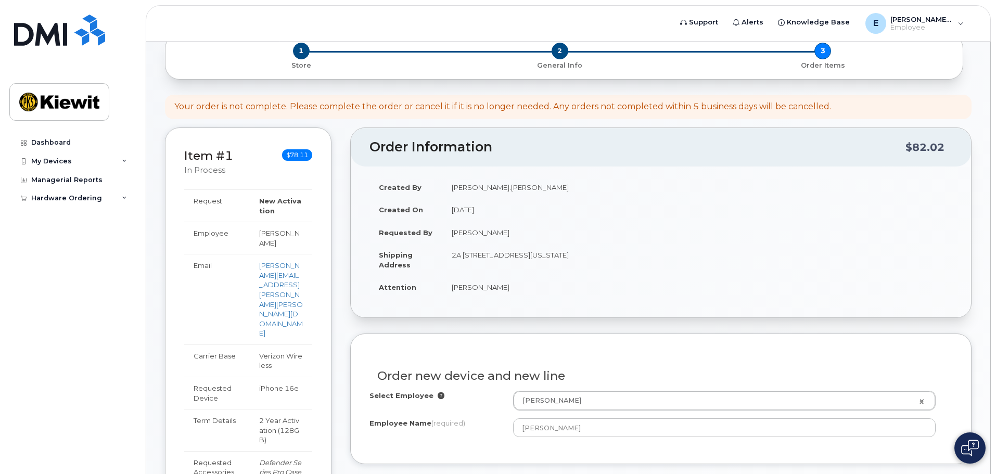
click at [275, 177] on div "Item #1 in process $78.11" at bounding box center [248, 164] width 128 height 34
click at [282, 197] on strong "New Activation" at bounding box center [280, 206] width 42 height 18
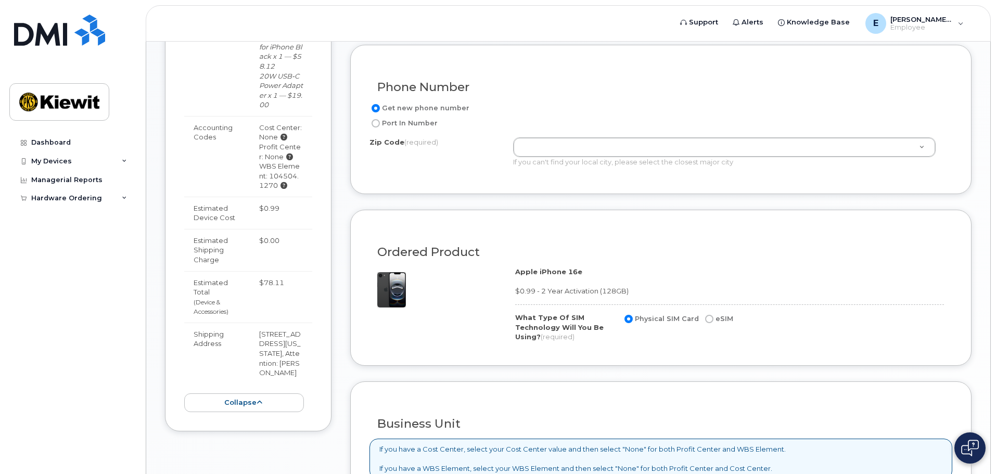
scroll to position [506, 0]
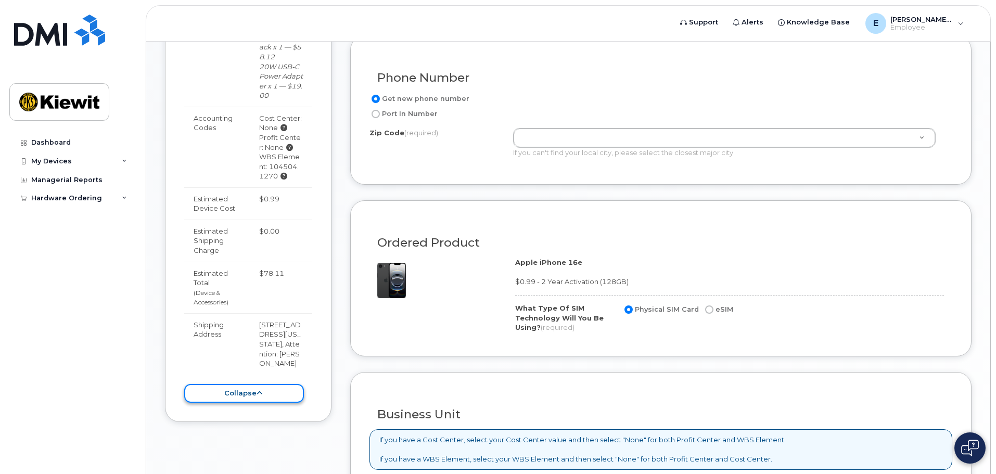
click at [240, 384] on button "collapse" at bounding box center [244, 393] width 120 height 19
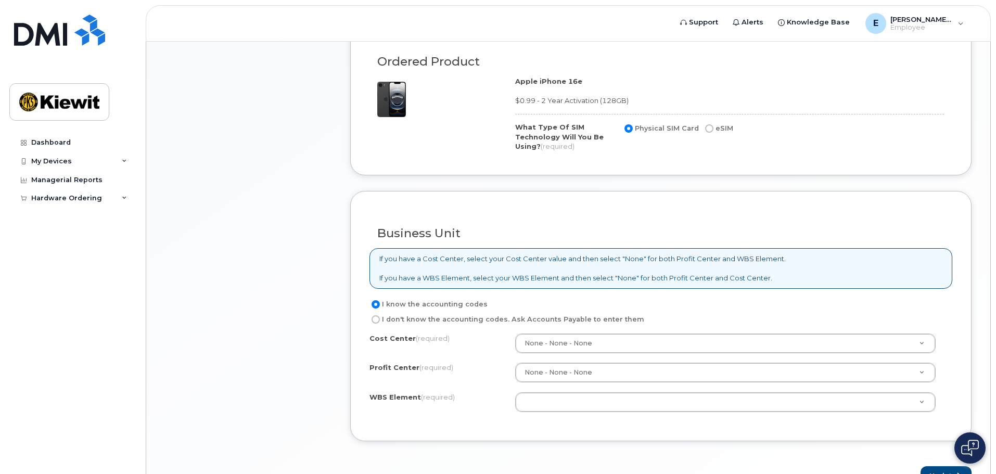
scroll to position [750, 0]
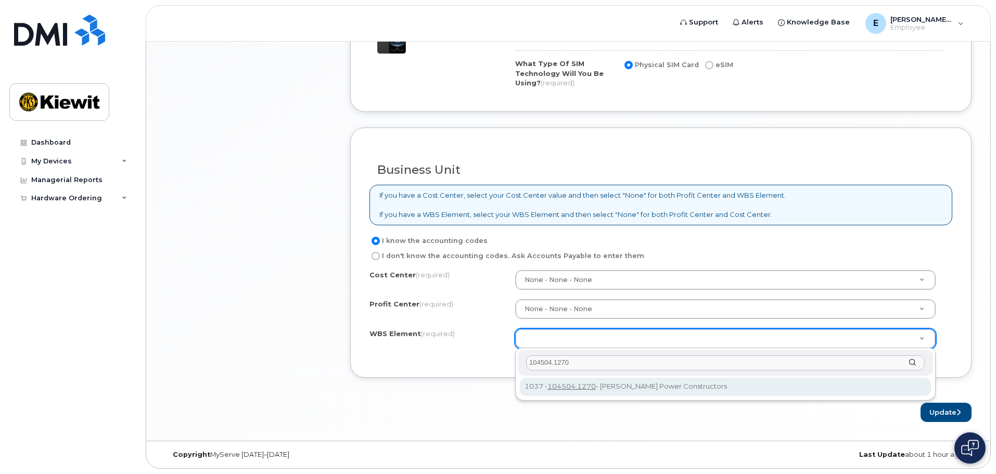
type input "104504.1270"
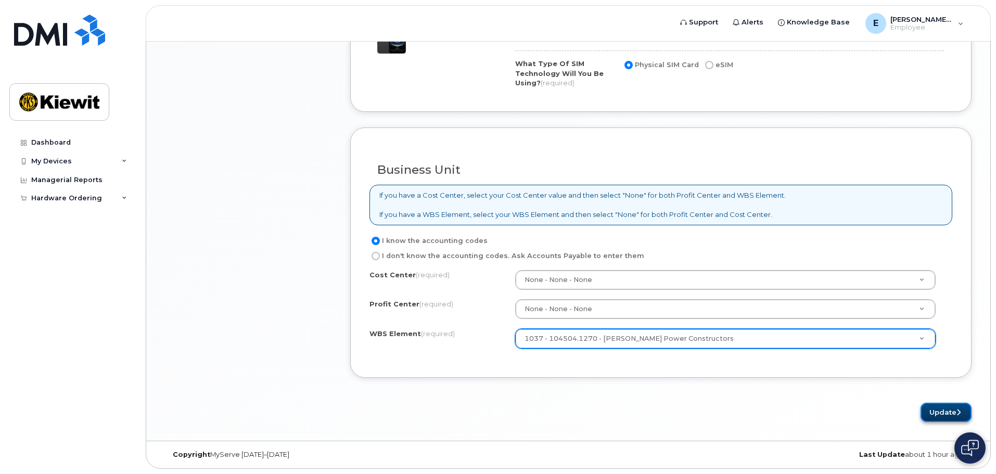
click at [926, 406] on button "Update" at bounding box center [945, 412] width 51 height 19
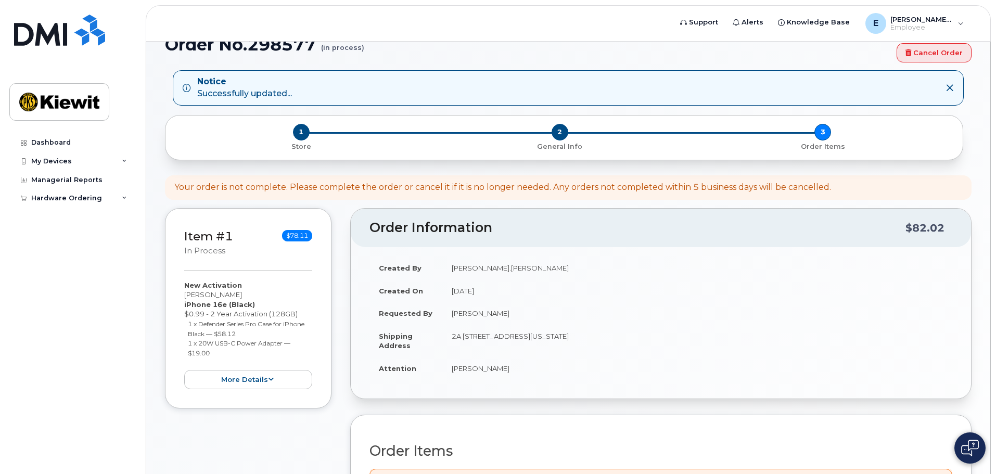
scroll to position [52, 0]
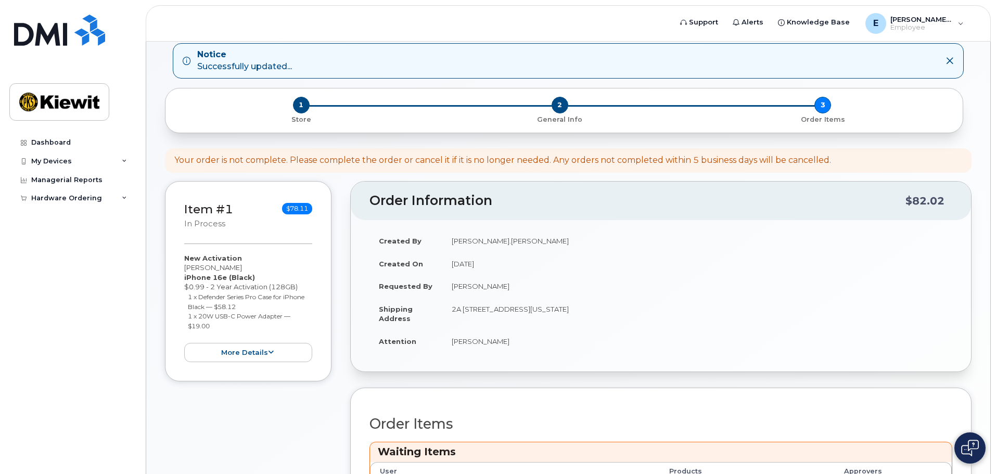
click at [995, 208] on body "Support Alerts Knowledge Base E Eli.Irsik Employee English Français Sign out Da…" at bounding box center [498, 312] width 996 height 728
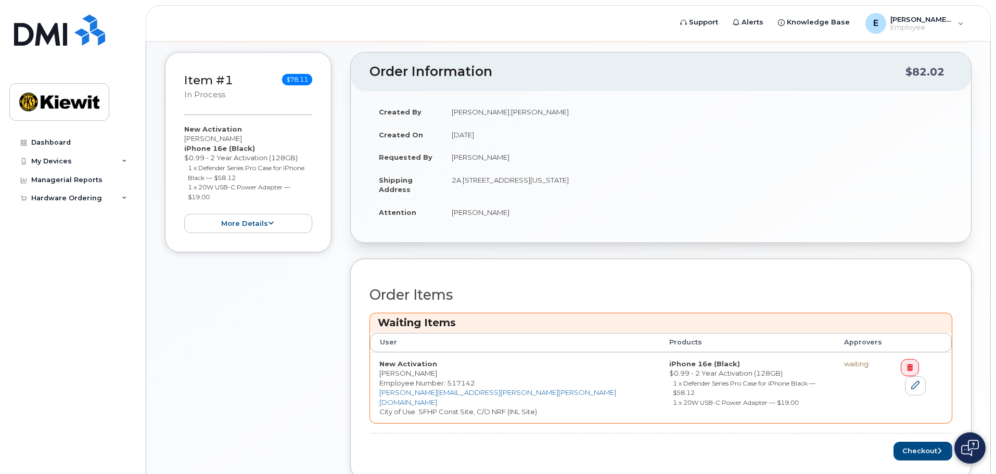
scroll to position [200, 0]
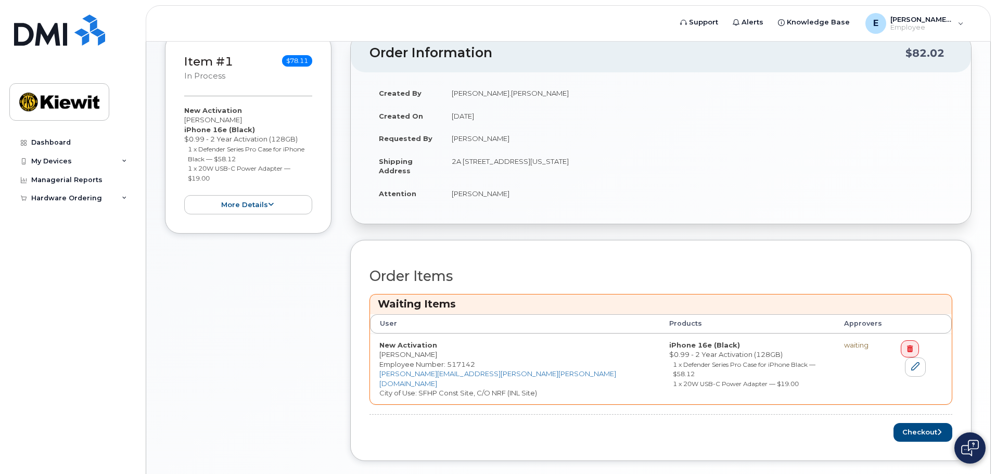
click at [404, 360] on span "Employee Number: 517142" at bounding box center [427, 364] width 96 height 8
click at [399, 366] on span "Employee Number: 517142" at bounding box center [427, 364] width 96 height 8
click at [915, 423] on button "Checkout" at bounding box center [922, 432] width 59 height 19
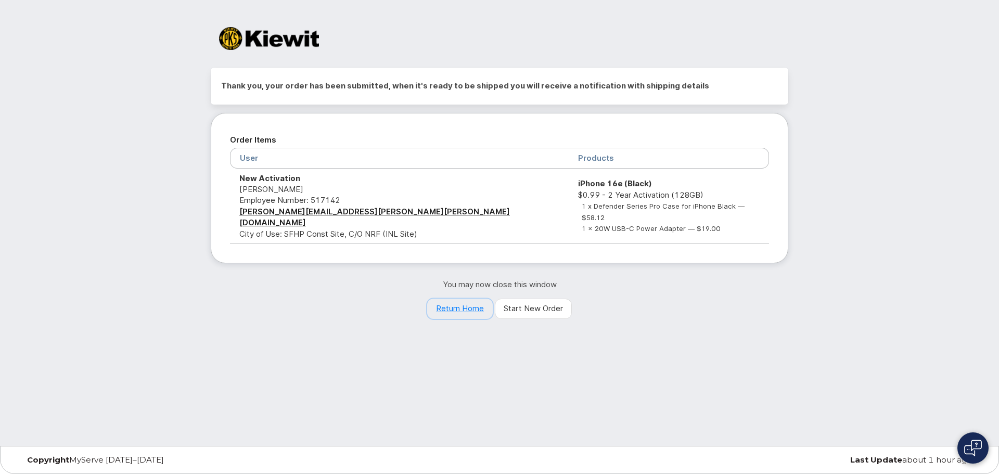
click at [449, 299] on link "Return Home" at bounding box center [460, 309] width 66 height 21
